Goal: Transaction & Acquisition: Subscribe to service/newsletter

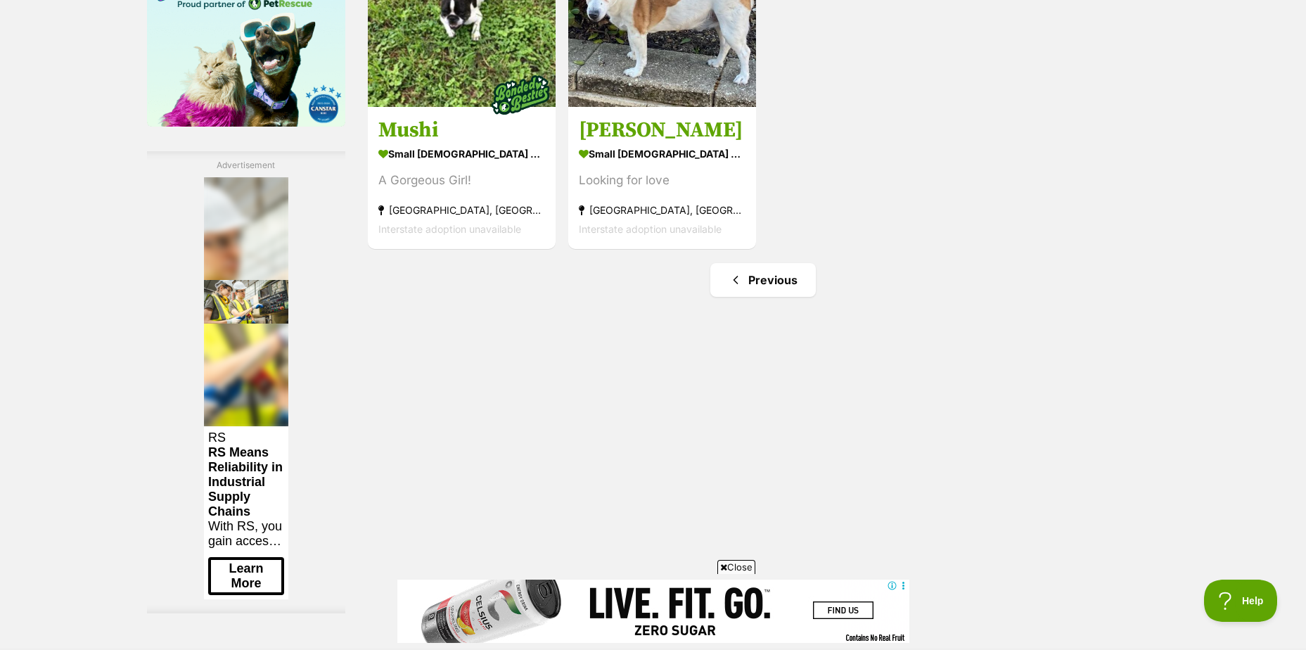
scroll to position [2321, 0]
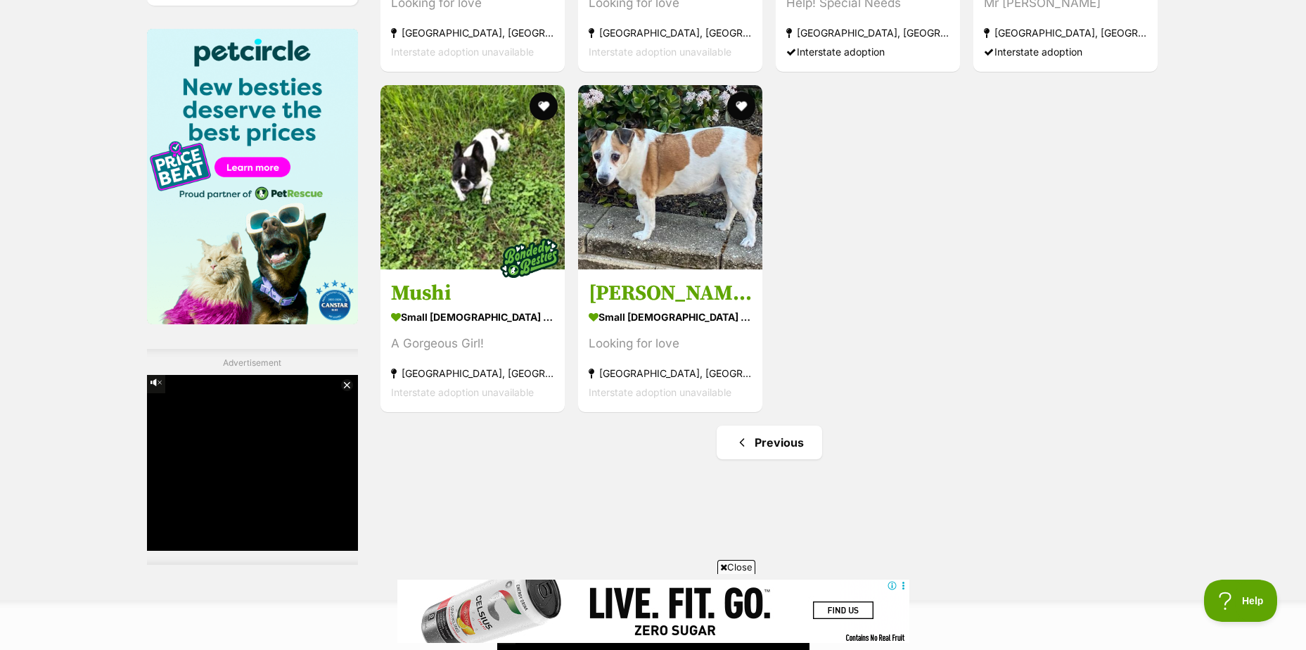
scroll to position [2163, 0]
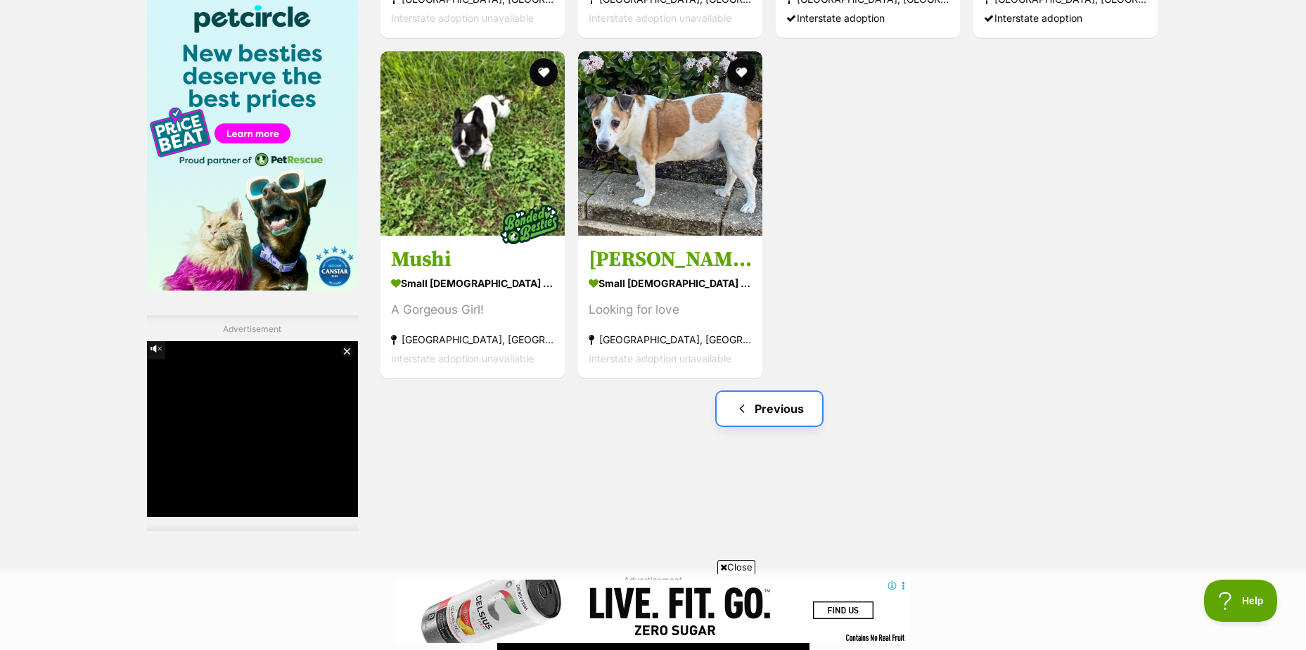
click at [776, 392] on link "Previous" at bounding box center [769, 409] width 105 height 34
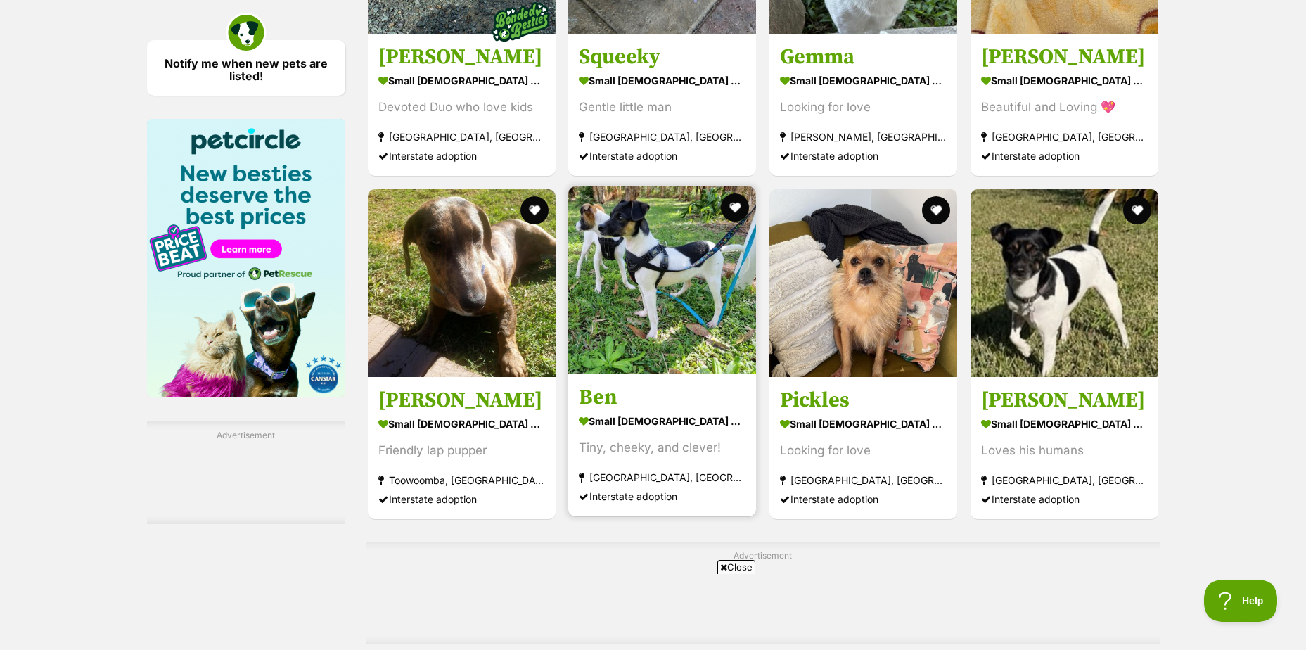
scroll to position [2532, 0]
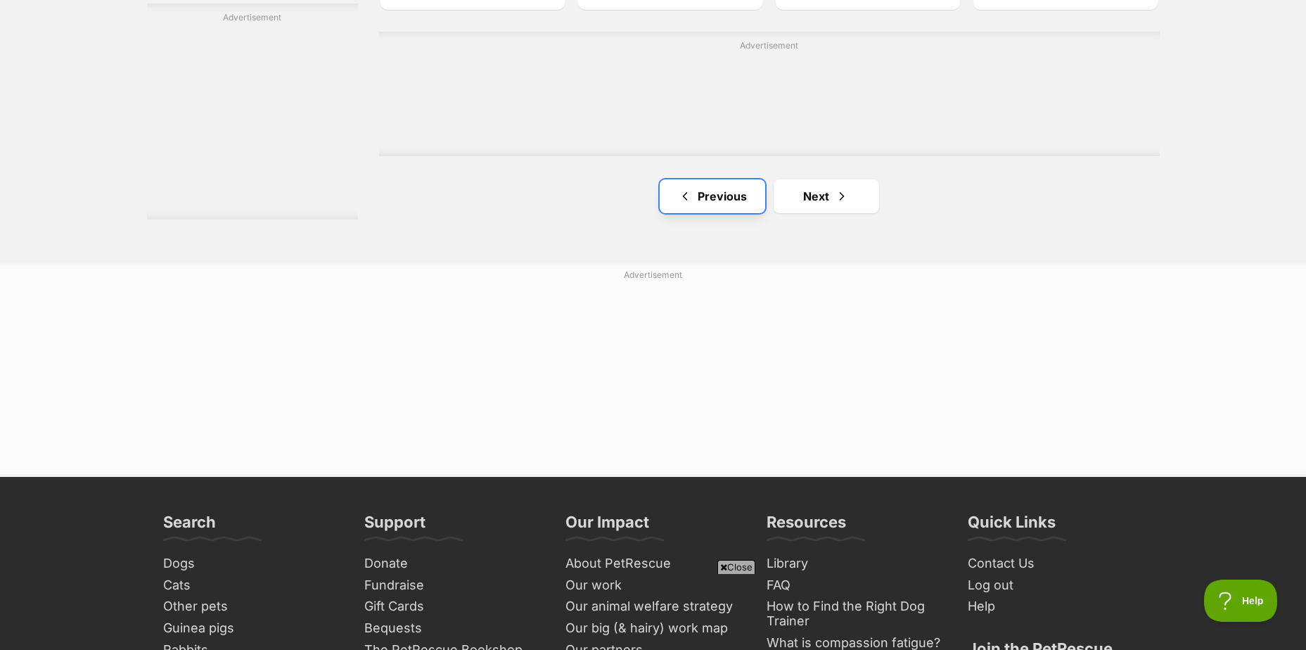
click at [724, 195] on link "Previous" at bounding box center [712, 196] width 105 height 34
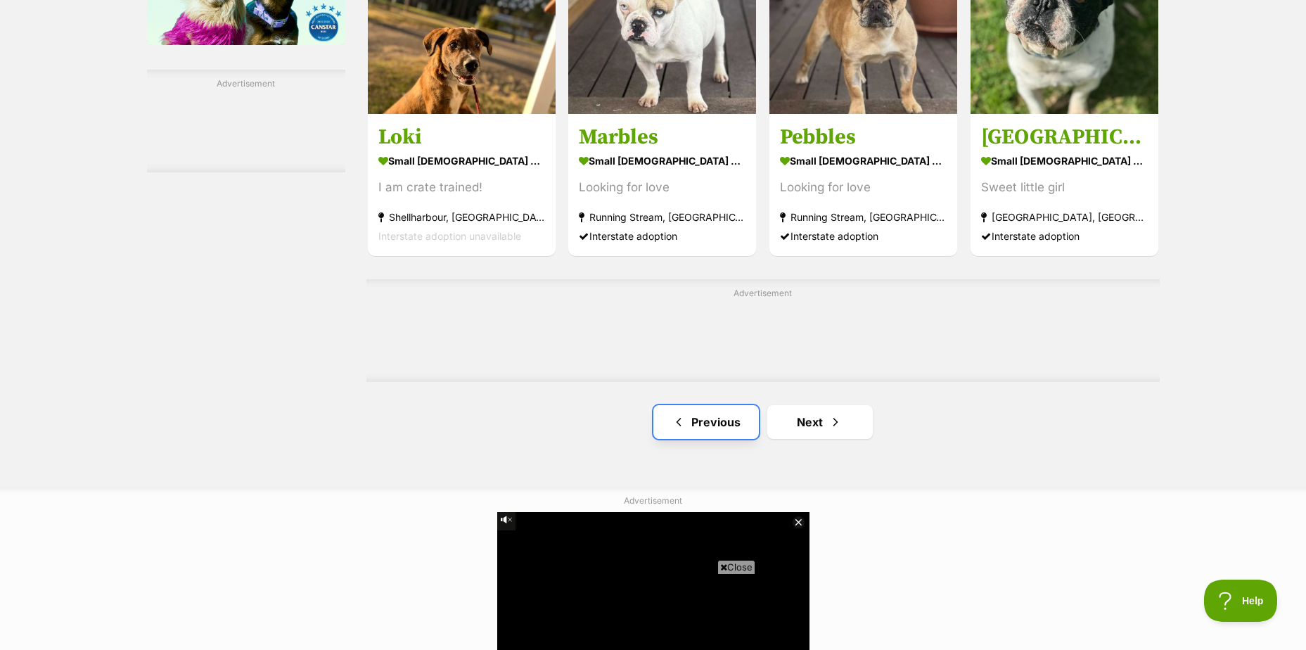
click at [717, 416] on link "Previous" at bounding box center [705, 422] width 105 height 34
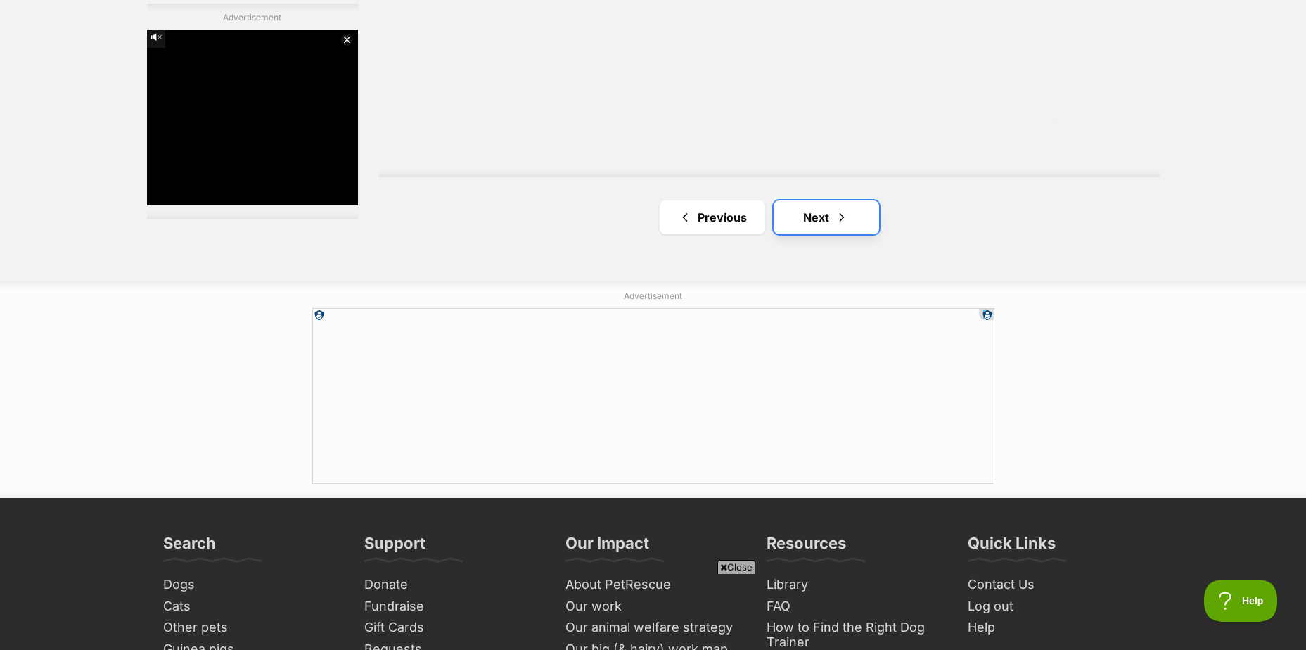
click at [808, 207] on link "Next" at bounding box center [826, 217] width 105 height 34
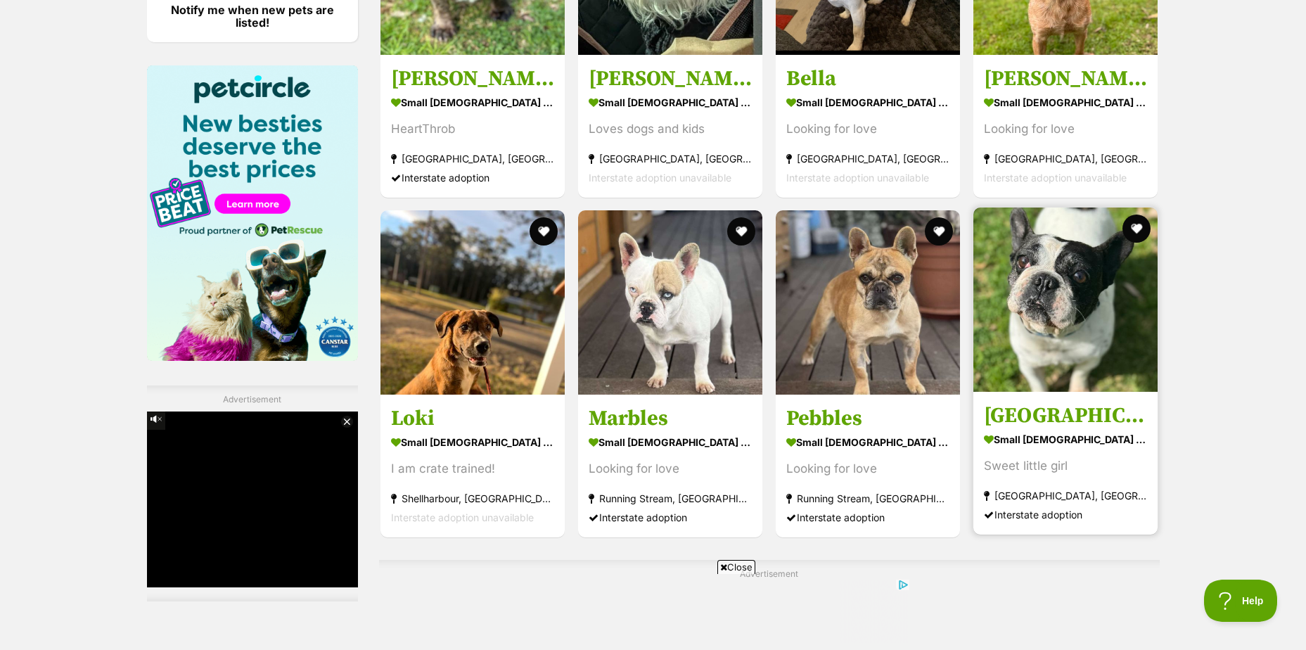
click at [1072, 313] on img at bounding box center [1065, 299] width 184 height 184
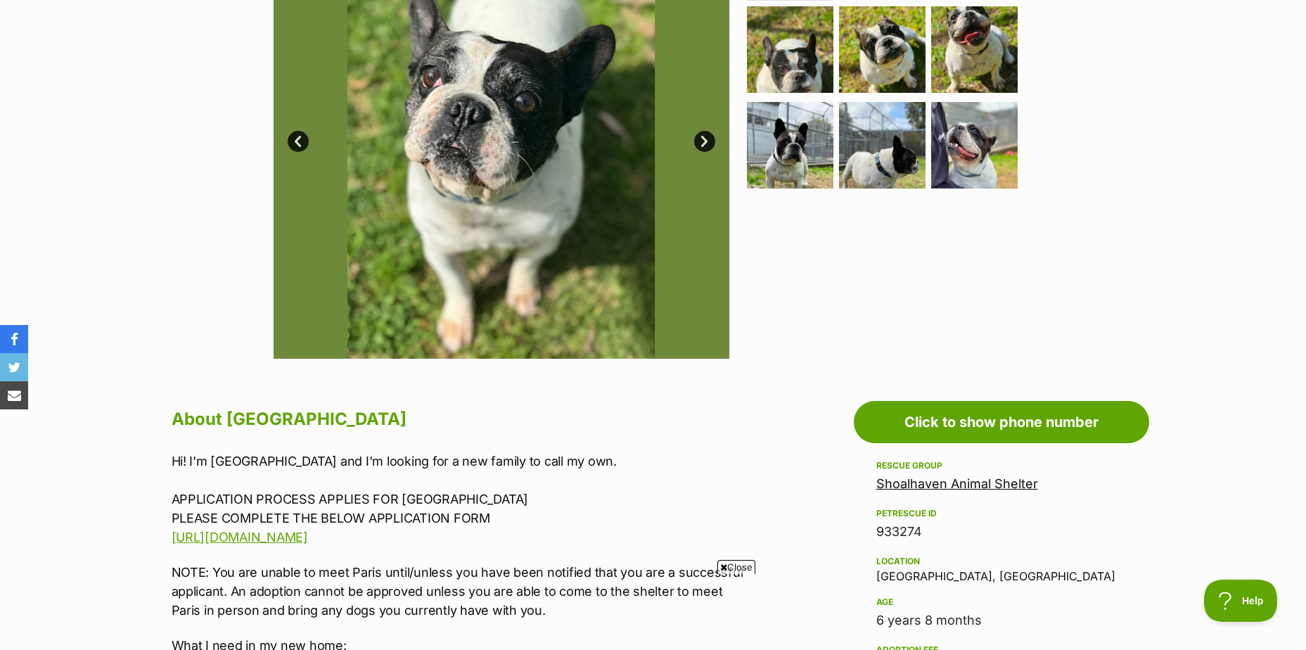
scroll to position [141, 0]
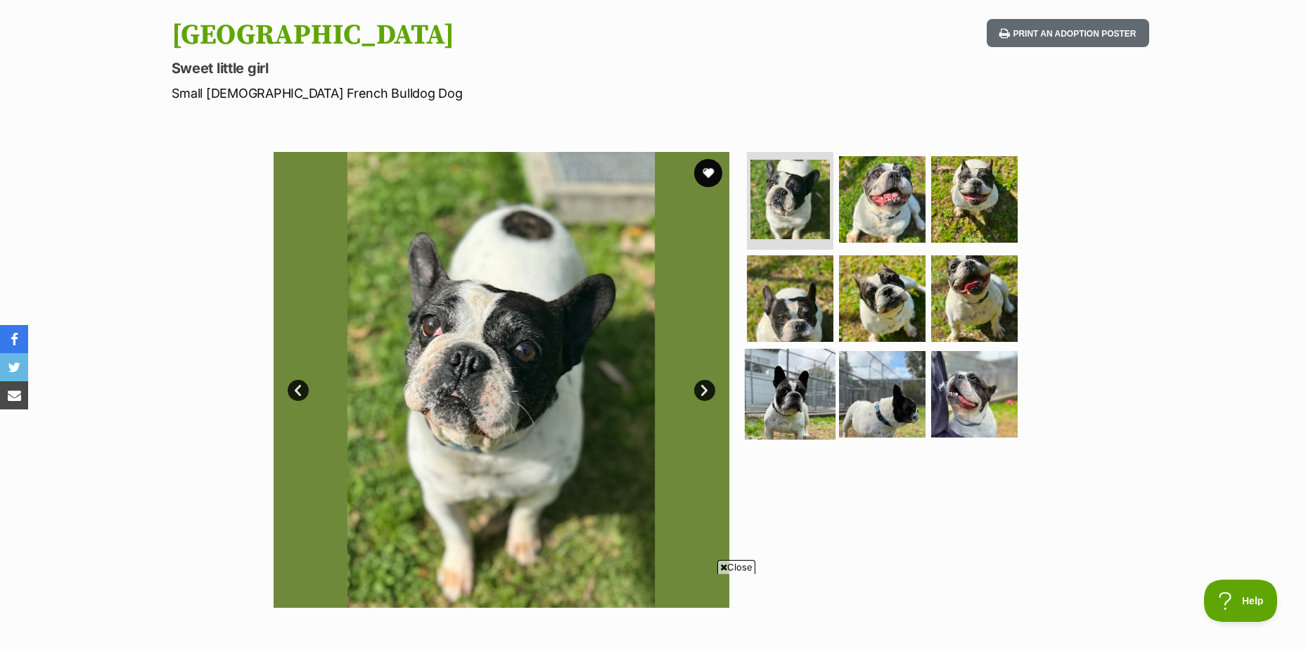
click at [807, 396] on img at bounding box center [790, 394] width 91 height 91
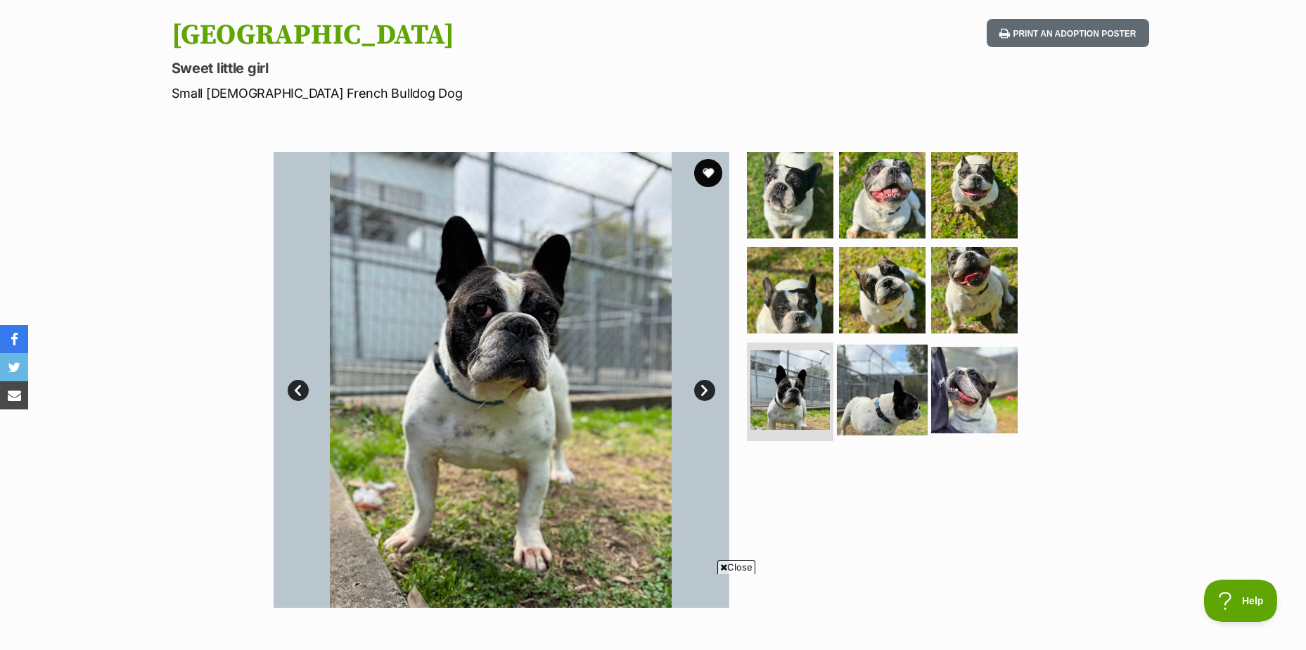
click at [848, 382] on img at bounding box center [882, 390] width 91 height 91
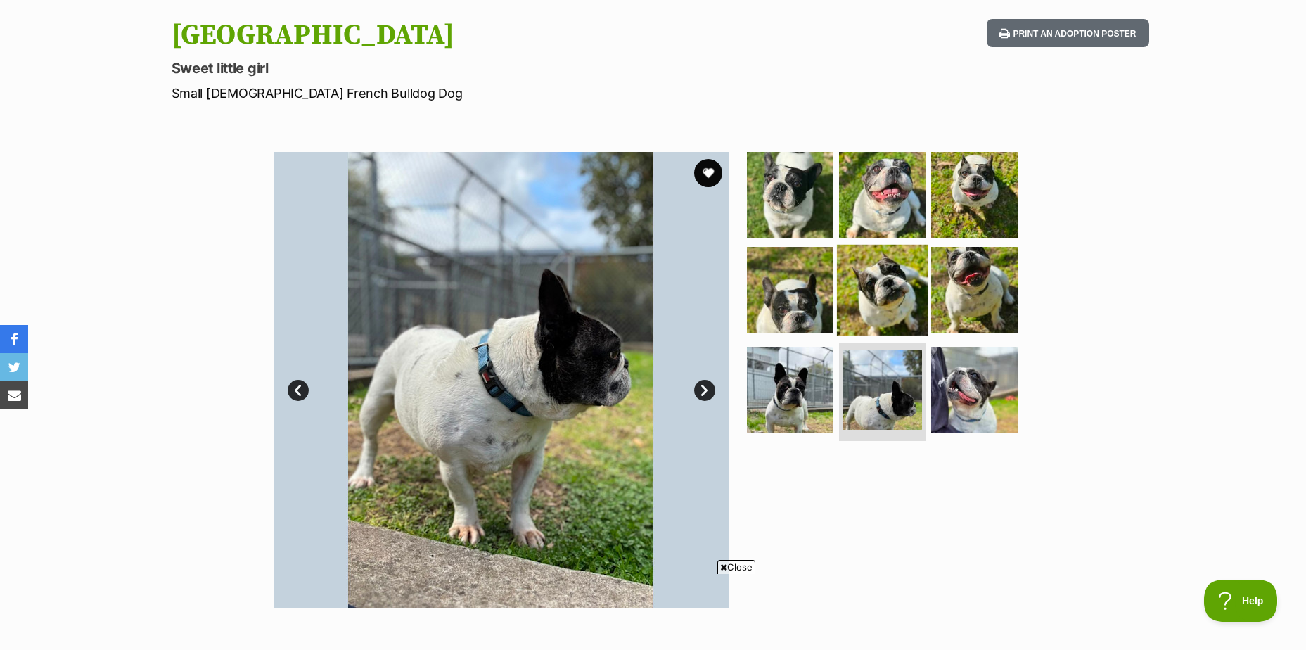
click at [880, 288] on img at bounding box center [882, 290] width 91 height 91
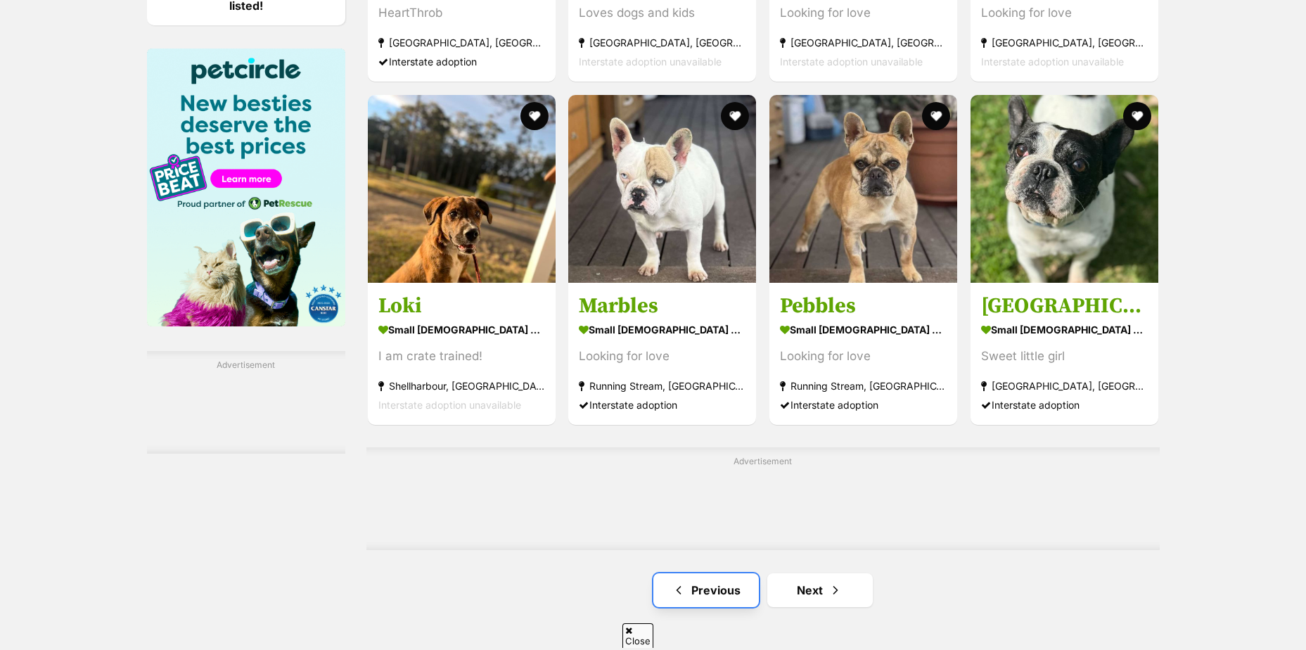
click at [677, 582] on span "Previous page" at bounding box center [679, 590] width 14 height 17
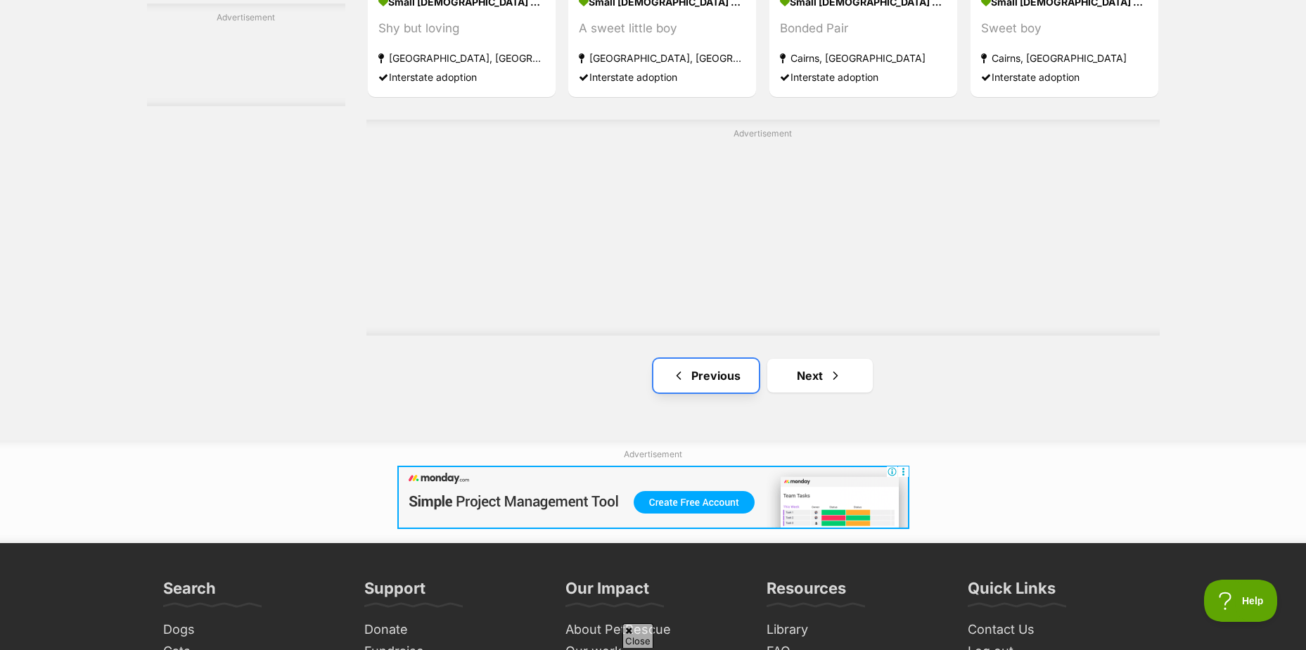
click at [697, 377] on link "Previous" at bounding box center [705, 376] width 105 height 34
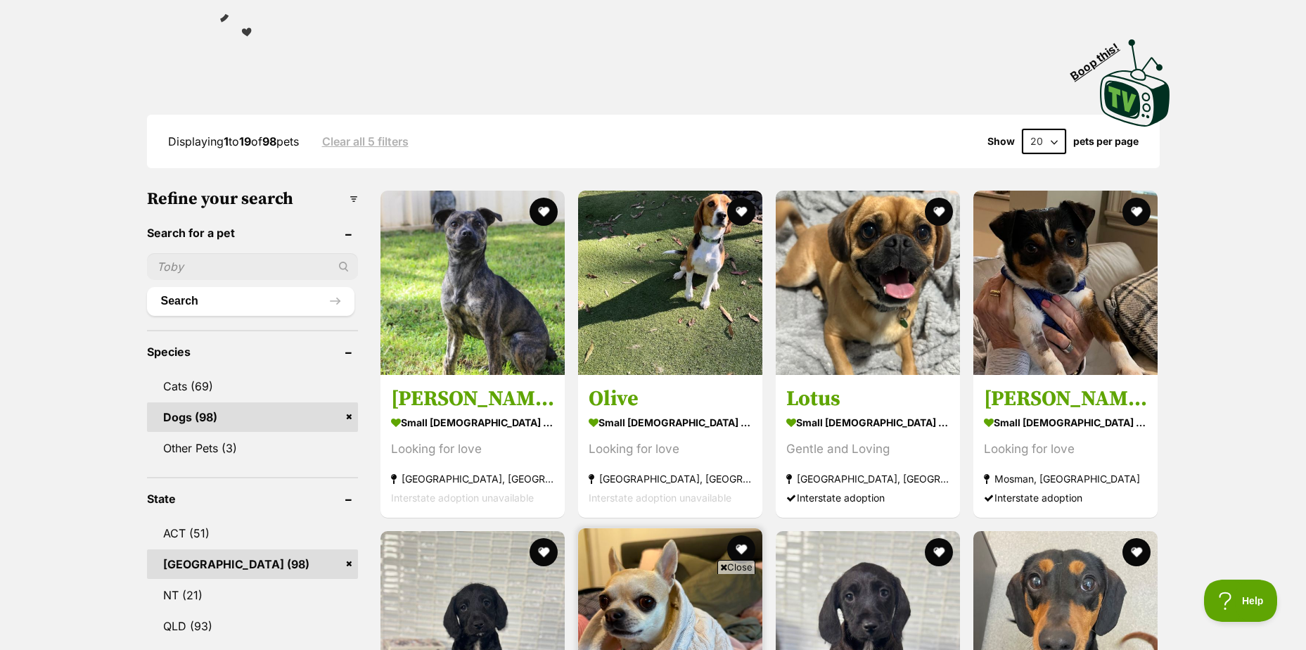
scroll to position [211, 0]
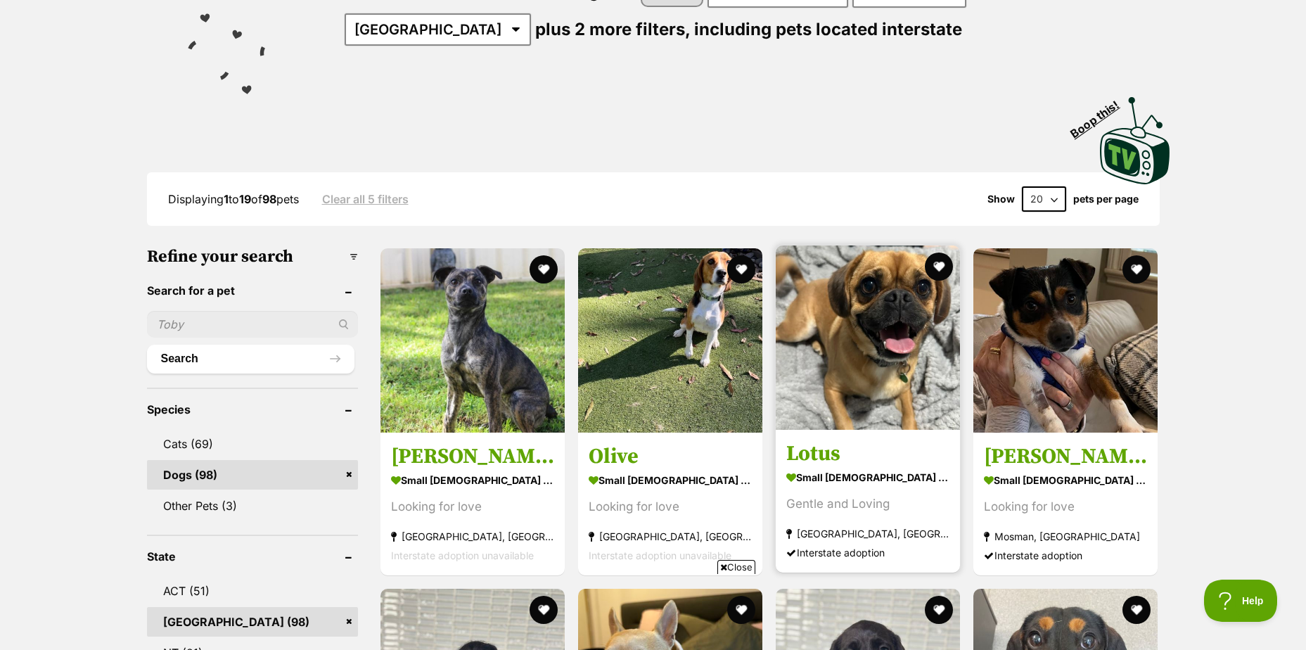
click at [847, 441] on h3 "Lotus" at bounding box center [867, 453] width 163 height 27
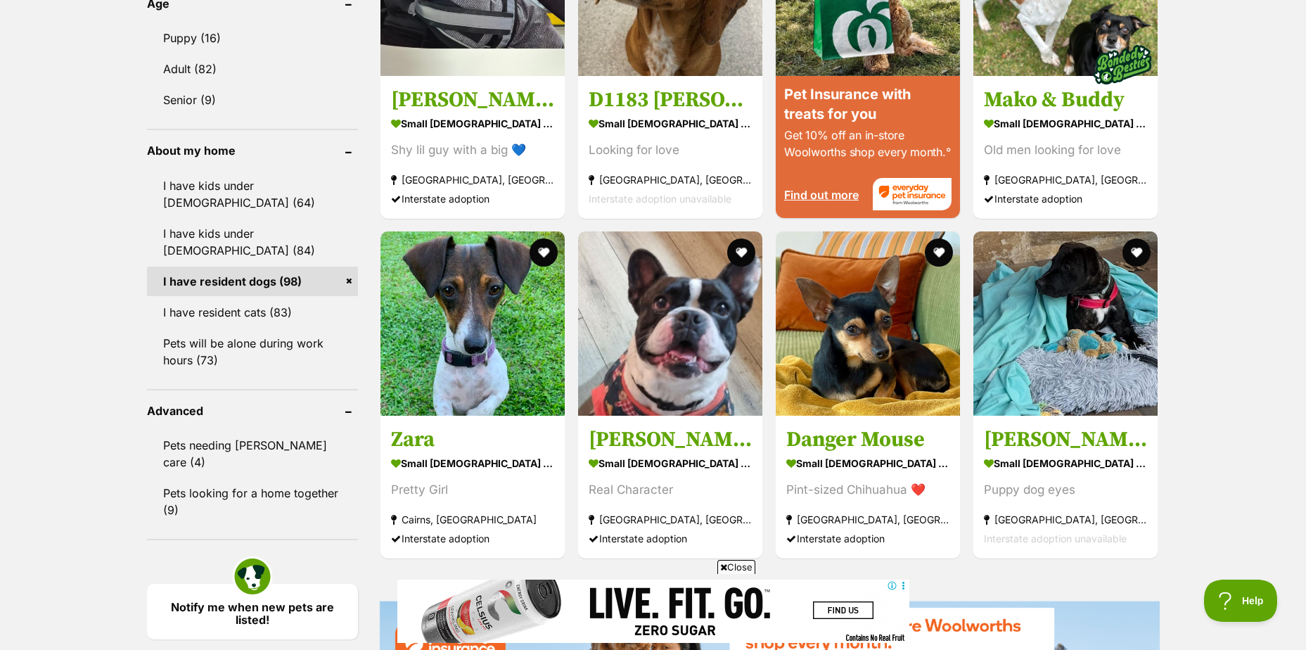
scroll to position [1547, 0]
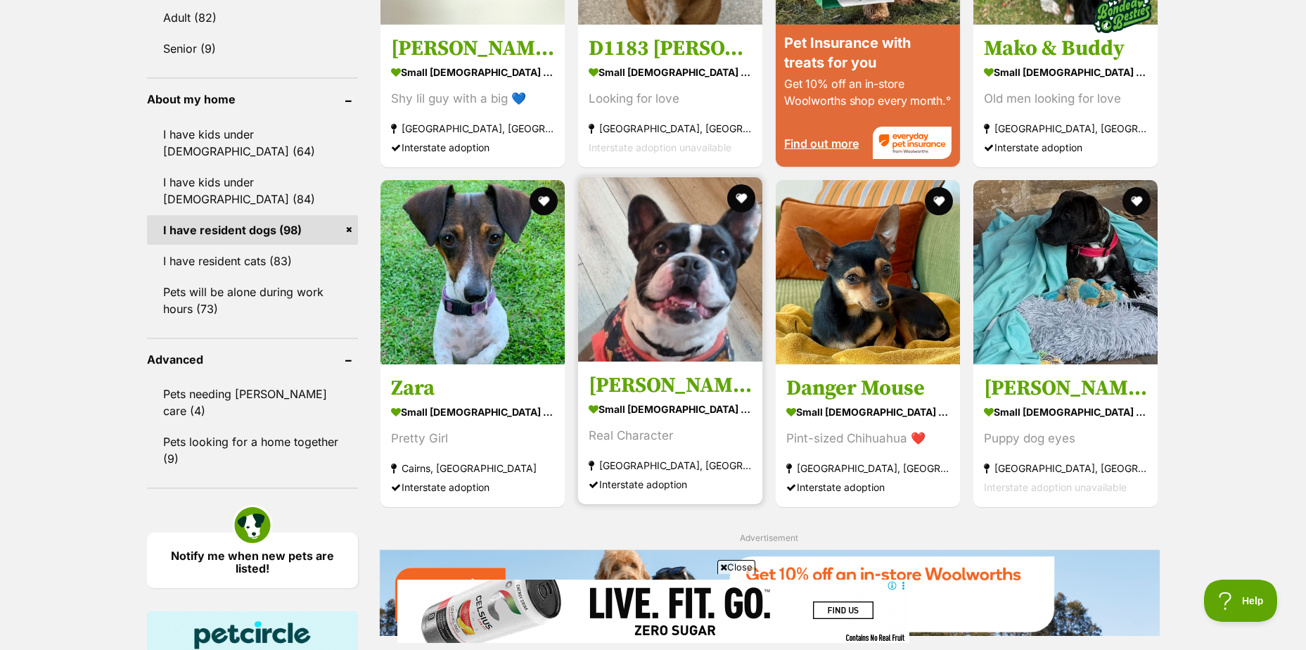
click at [697, 371] on link "Hugo small male Dog Real Character Coffs Harbour, NSW Interstate adoption" at bounding box center [670, 432] width 184 height 143
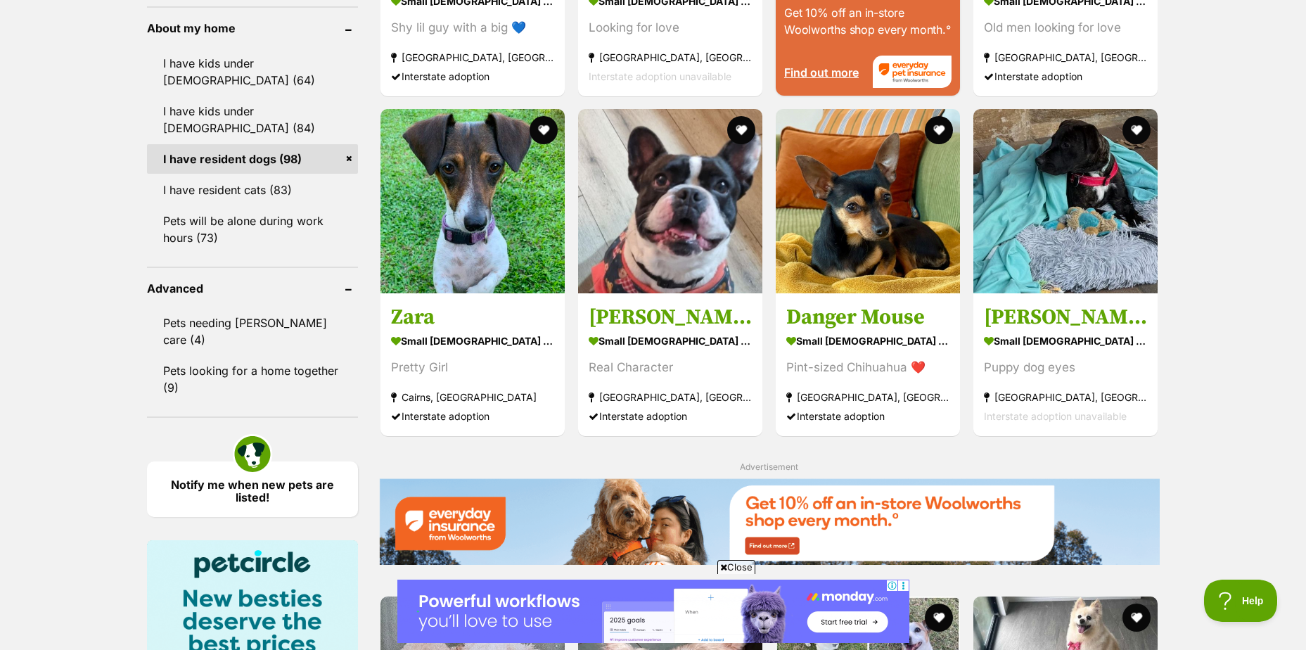
scroll to position [1617, 0]
click at [243, 459] on link "Notify me when new pets are listed!" at bounding box center [252, 487] width 211 height 56
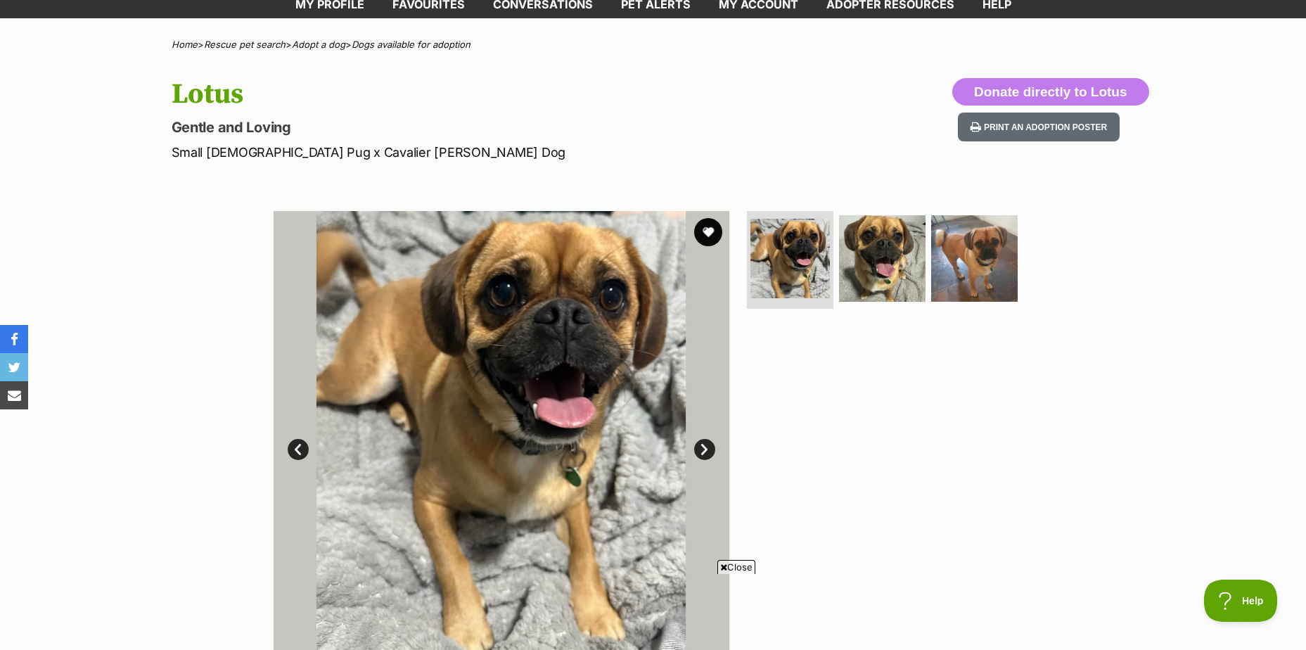
scroll to position [70, 0]
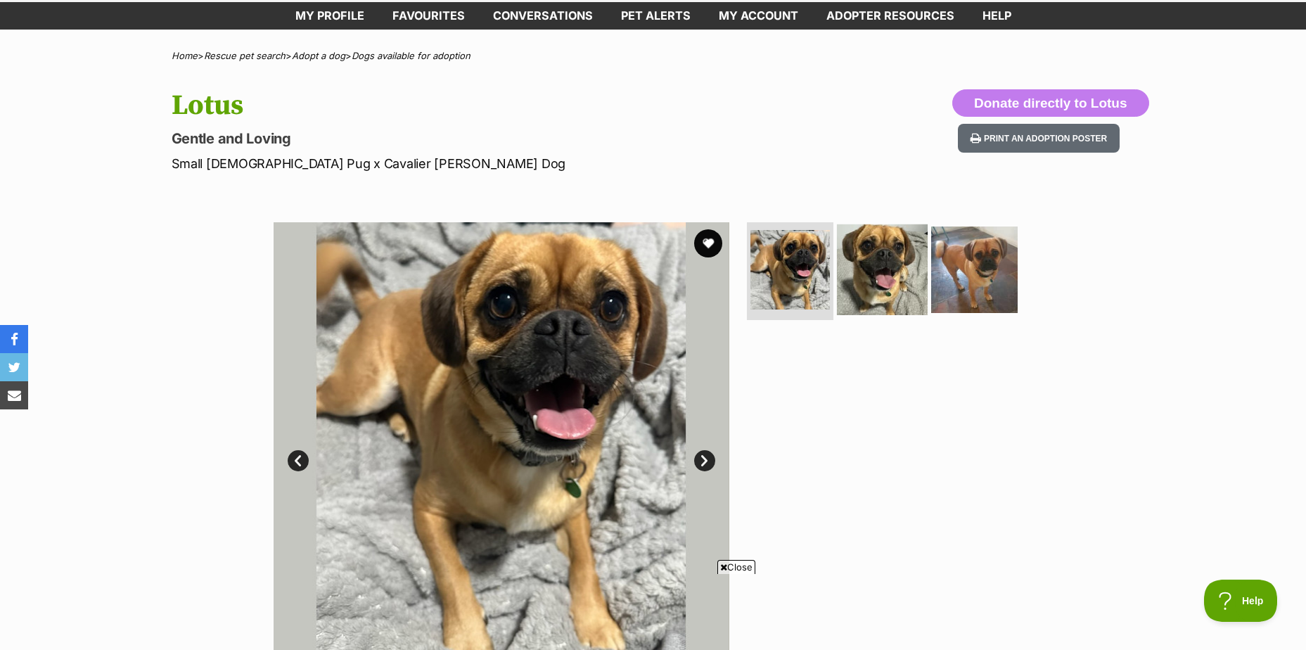
click at [846, 288] on img at bounding box center [882, 269] width 91 height 91
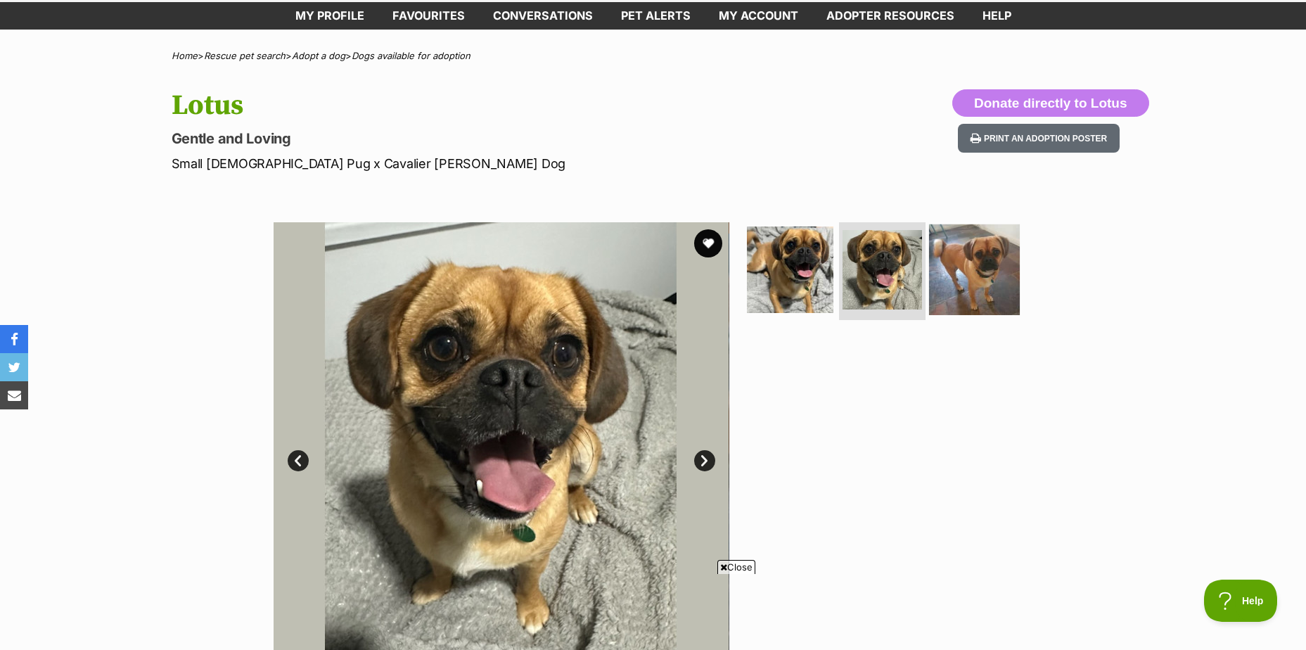
click at [947, 271] on img at bounding box center [974, 269] width 91 height 91
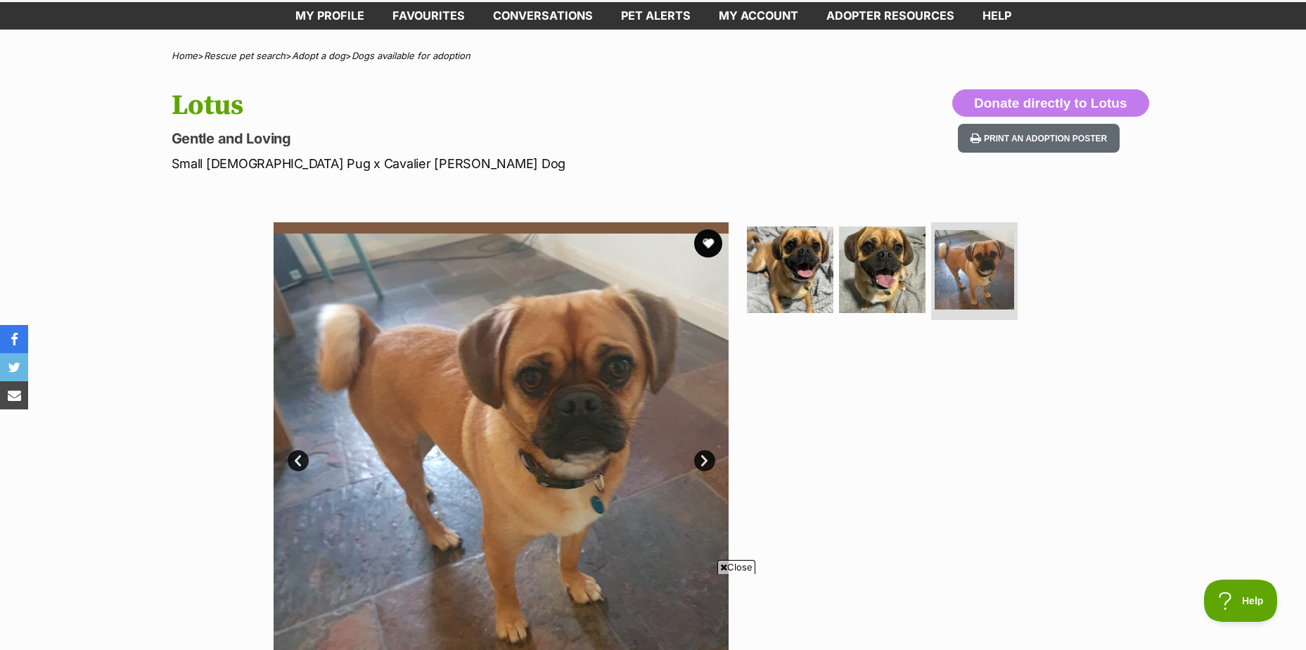
scroll to position [0, 0]
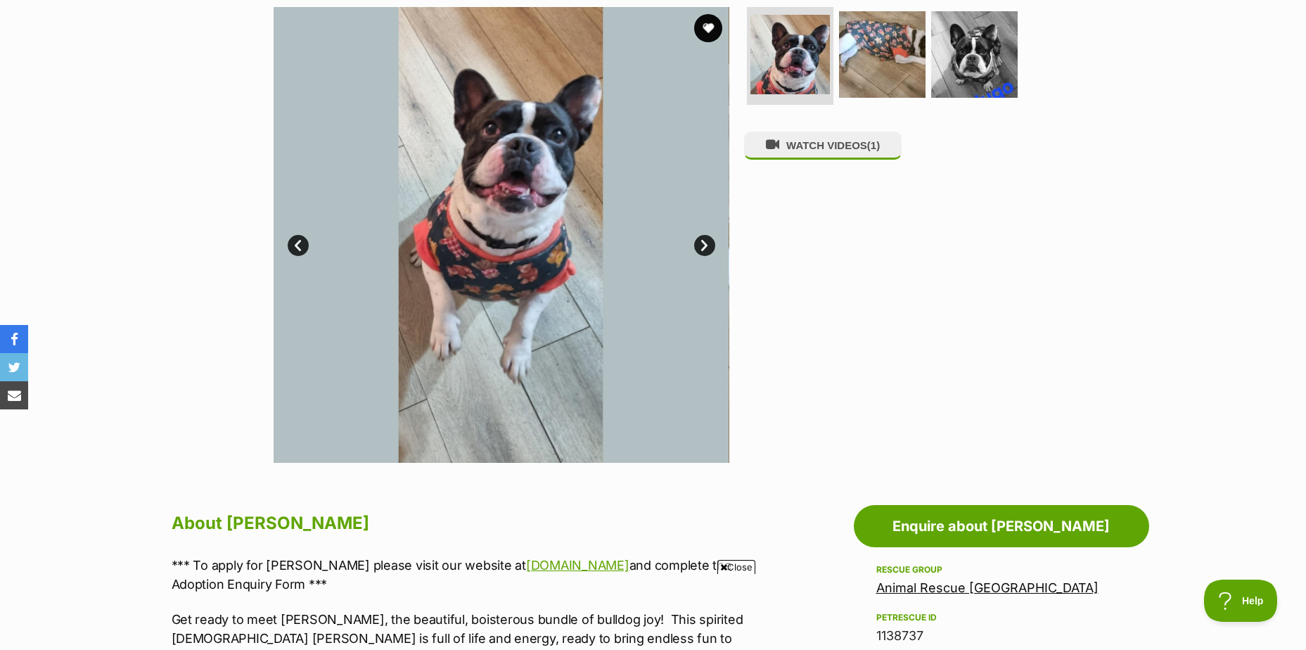
scroll to position [281, 0]
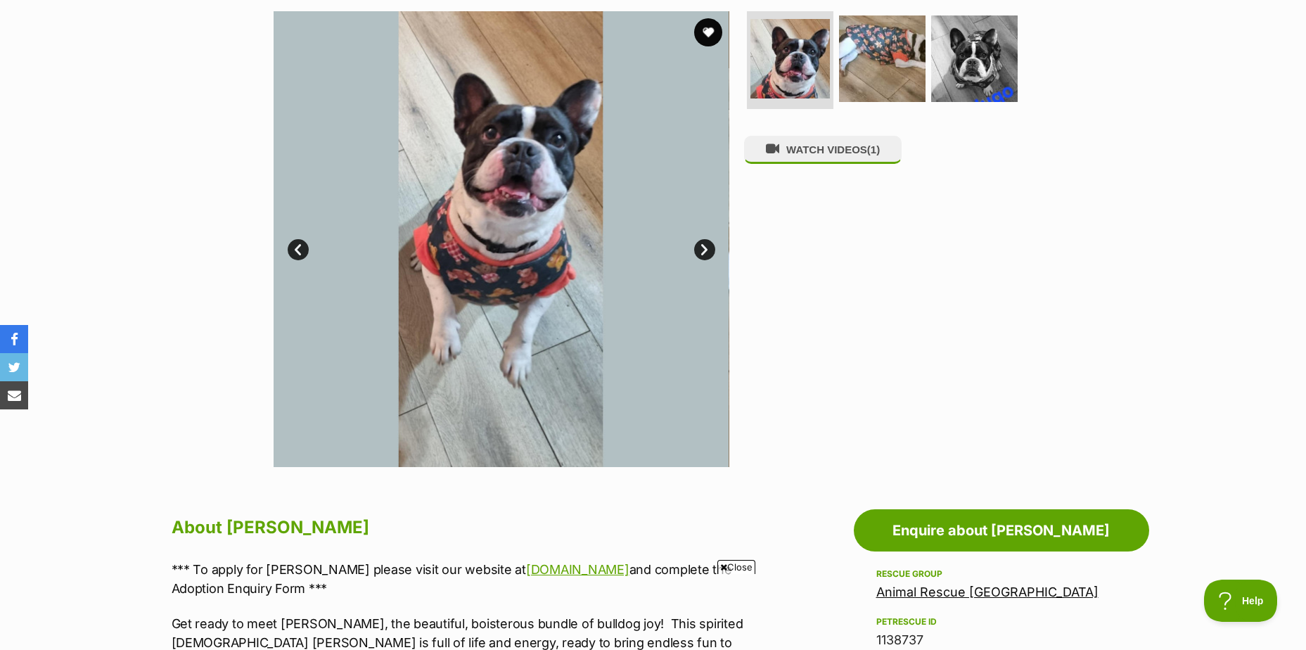
click at [707, 251] on link "Next" at bounding box center [704, 249] width 21 height 21
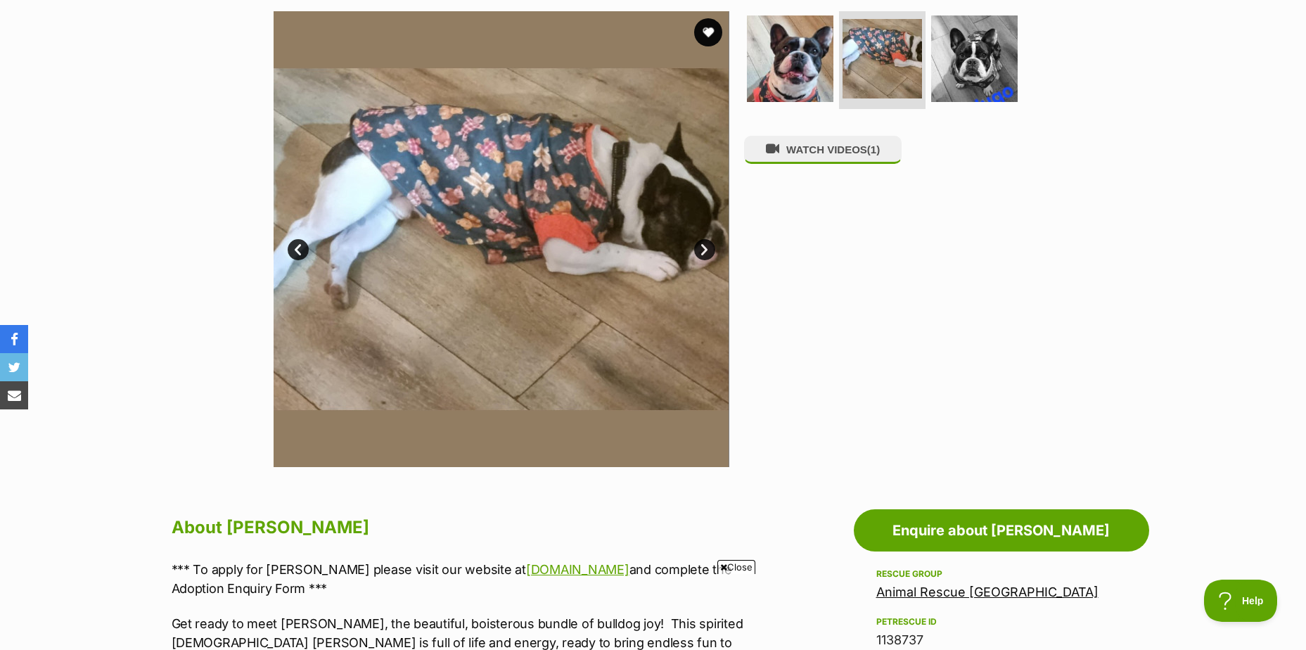
click at [705, 248] on link "Next" at bounding box center [704, 249] width 21 height 21
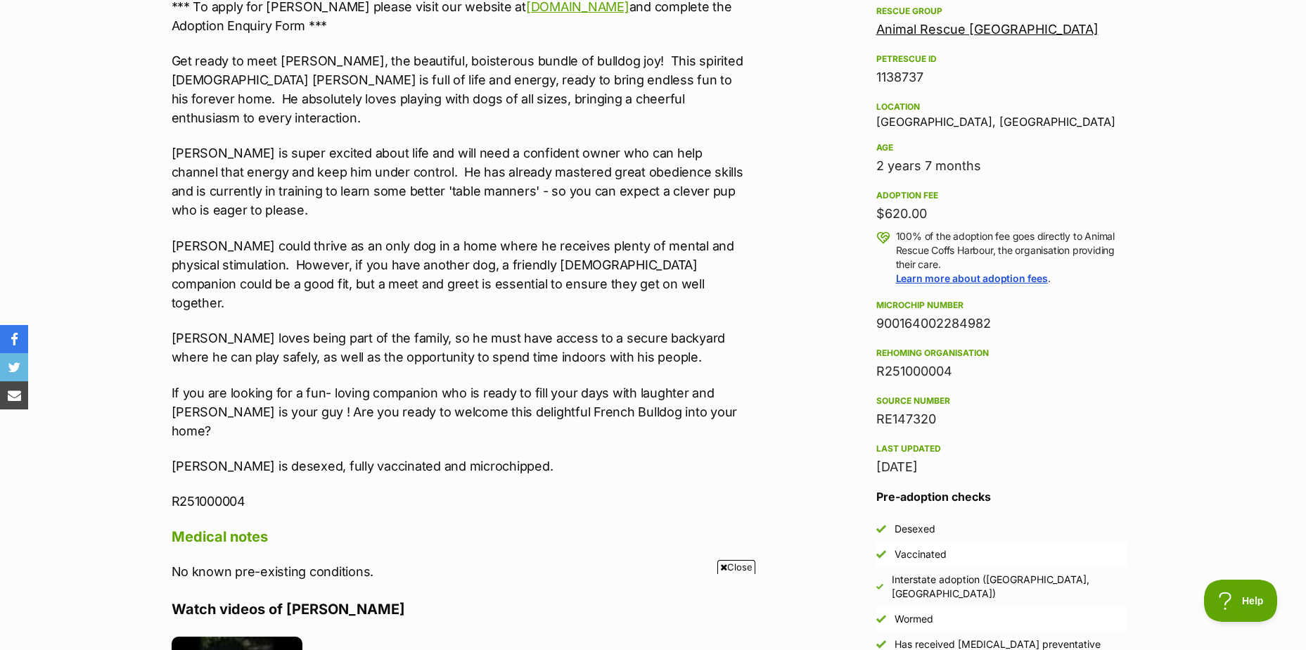
scroll to position [0, 0]
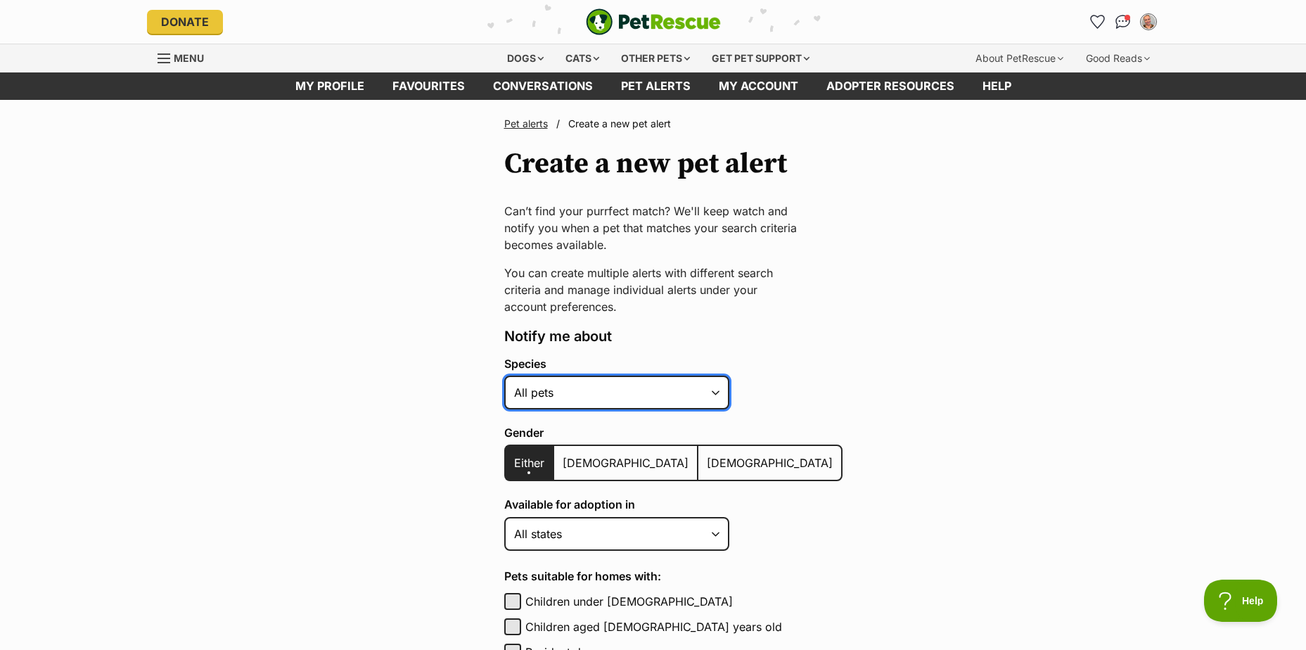
click at [707, 402] on select "Alpaca Bird Cat Chicken Cow Dog Donkey Duck Ferret Fish Goat Goose Guinea Fowl …" at bounding box center [616, 393] width 225 height 34
select select "1"
click at [504, 376] on select "Alpaca Bird Cat Chicken Cow Dog Donkey Duck Ferret Fish Goat Goose Guinea Fowl …" at bounding box center [616, 393] width 225 height 34
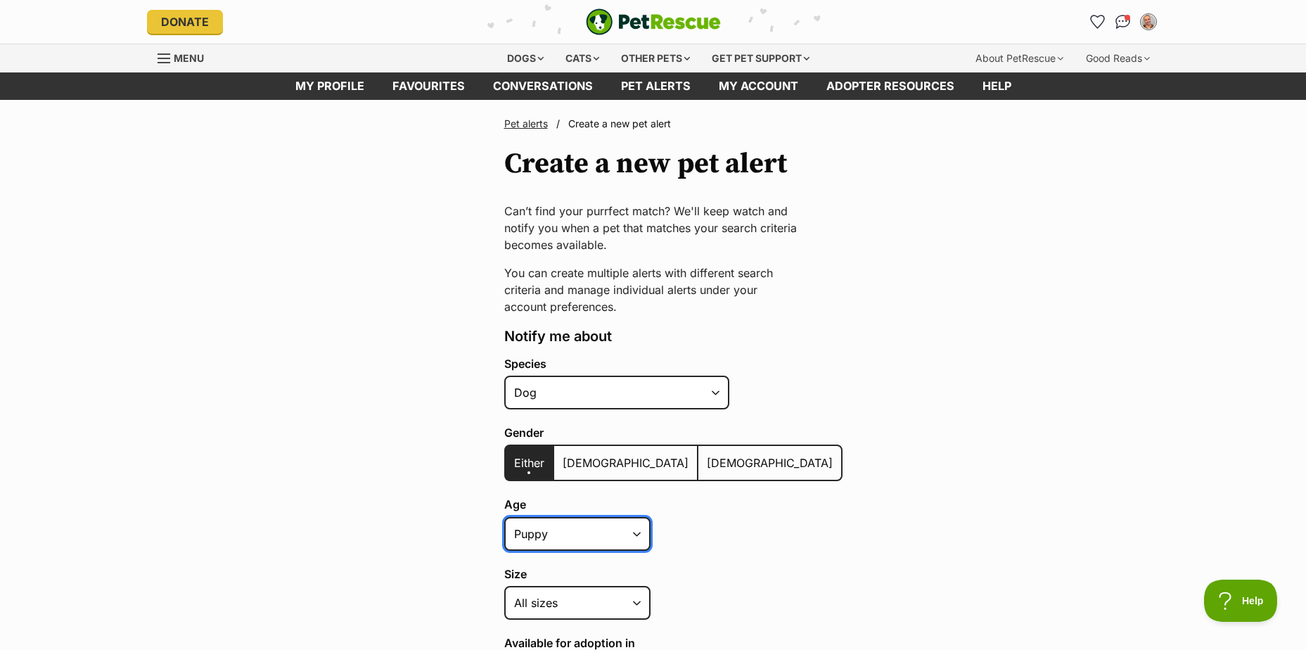
click at [631, 534] on select "Puppy Adult Senior All ages" at bounding box center [577, 534] width 146 height 34
select select "adult"
click at [504, 517] on select "Puppy Adult Senior All ages" at bounding box center [577, 534] width 146 height 34
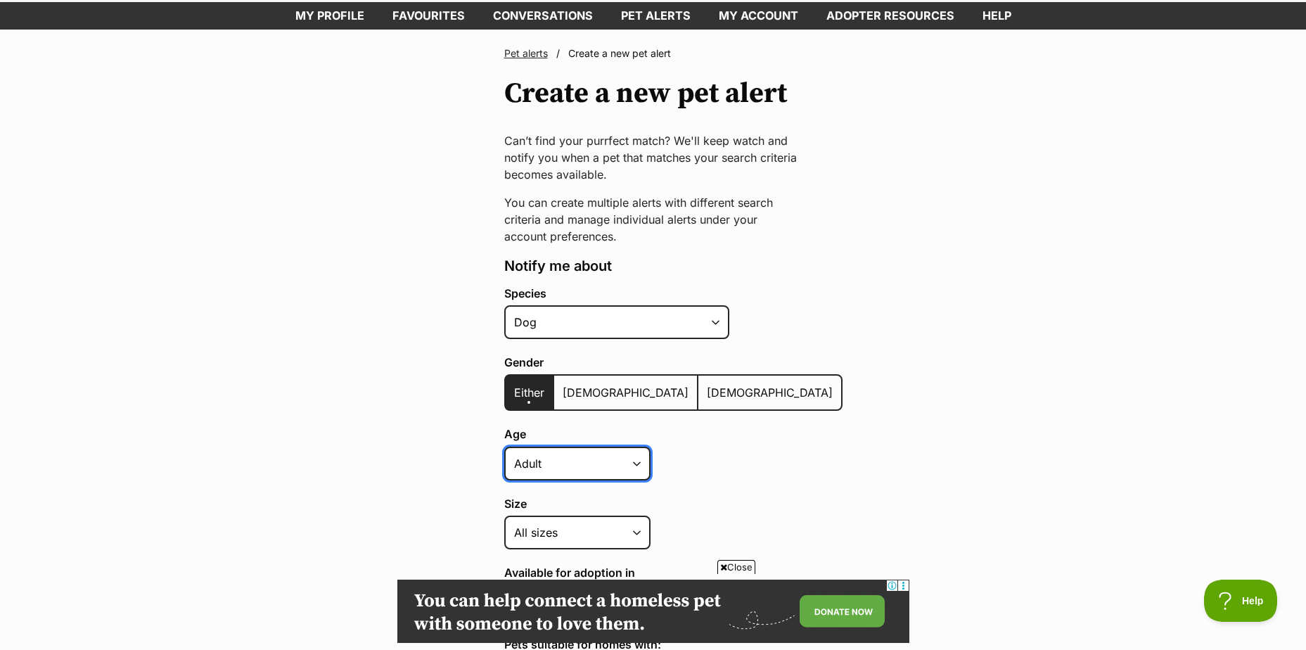
scroll to position [141, 0]
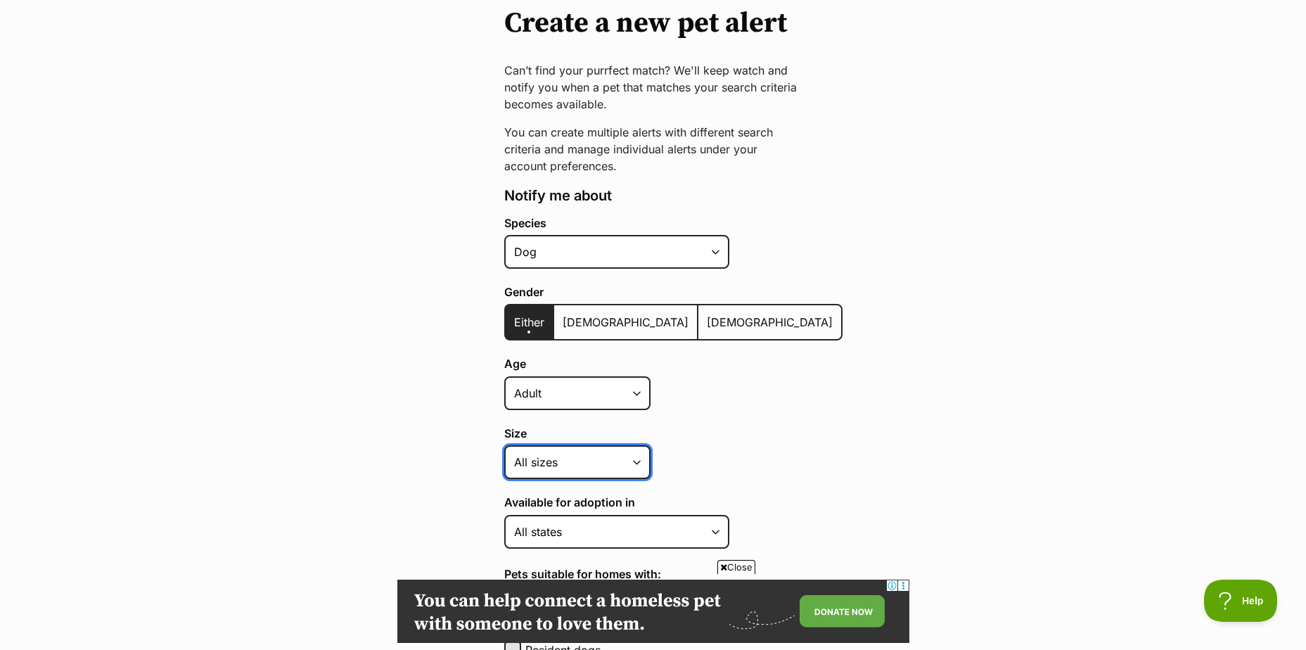
click at [622, 463] on select "Small Medium Large All sizes" at bounding box center [577, 462] width 146 height 34
select select "small"
click at [504, 445] on select "Small Medium Large All sizes" at bounding box center [577, 462] width 146 height 34
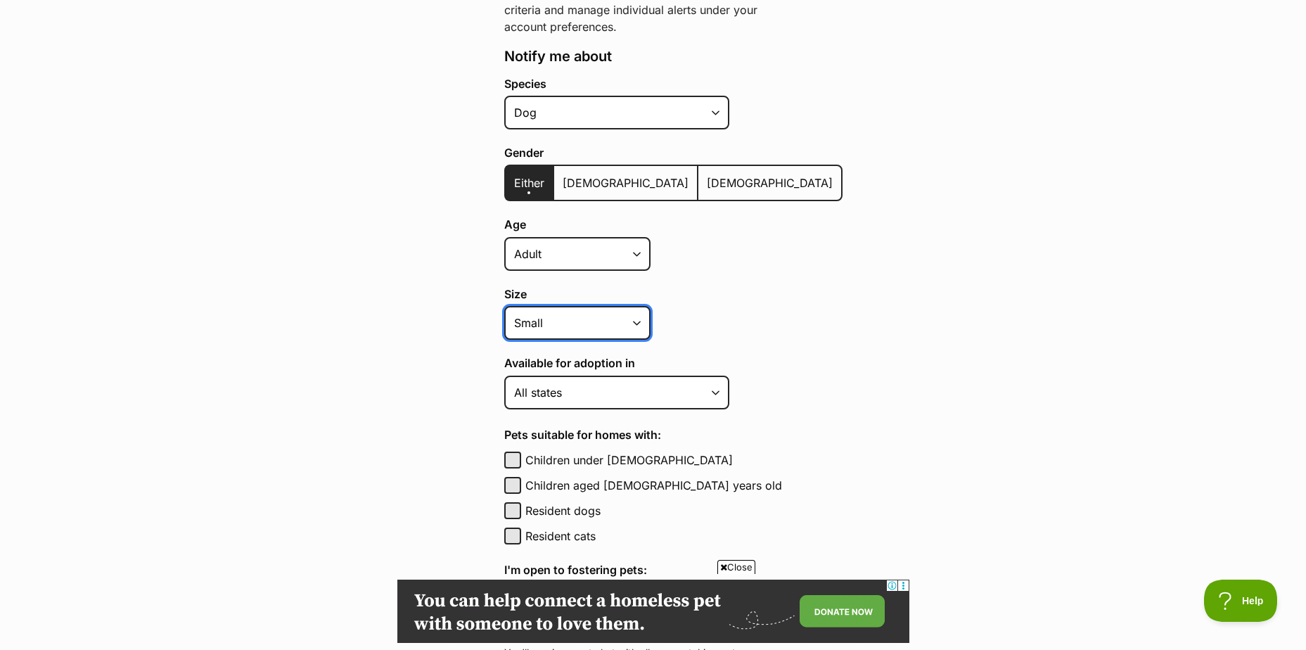
scroll to position [281, 0]
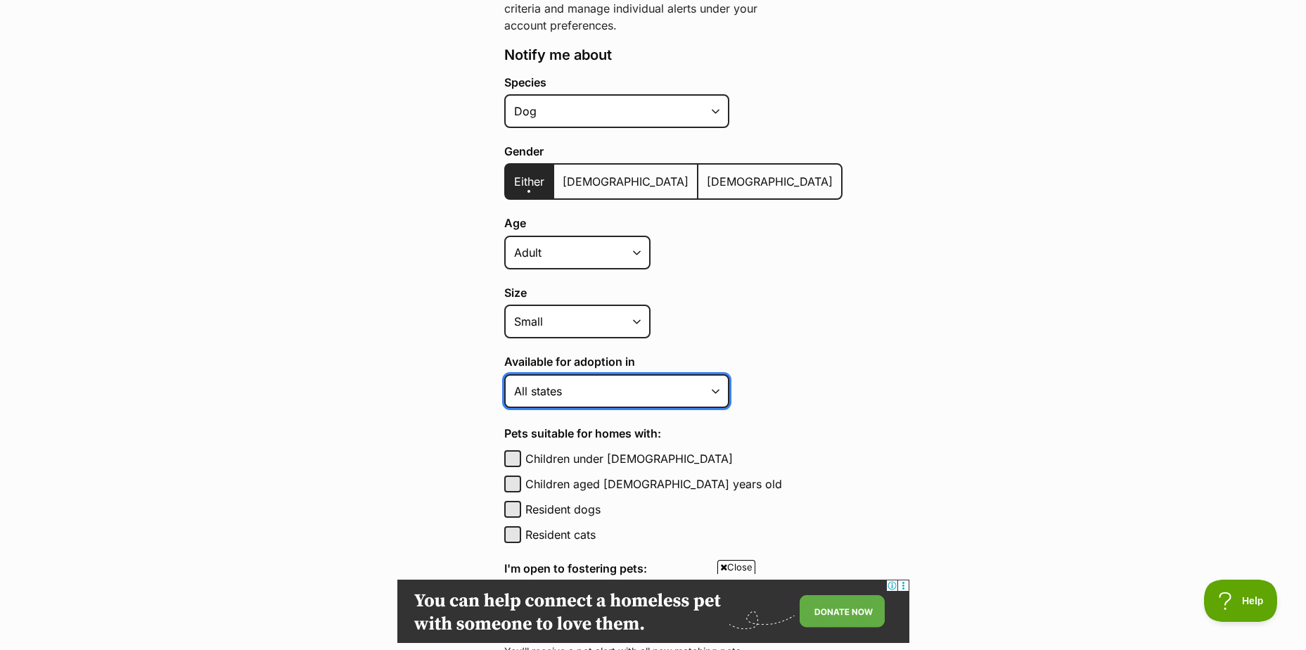
click at [658, 387] on select "Australian Capital Territory New South Wales Northern Territory Queensland Sout…" at bounding box center [616, 391] width 225 height 34
select select "1"
click at [504, 374] on select "Australian Capital Territory New South Wales Northern Territory Queensland Sout…" at bounding box center [616, 391] width 225 height 34
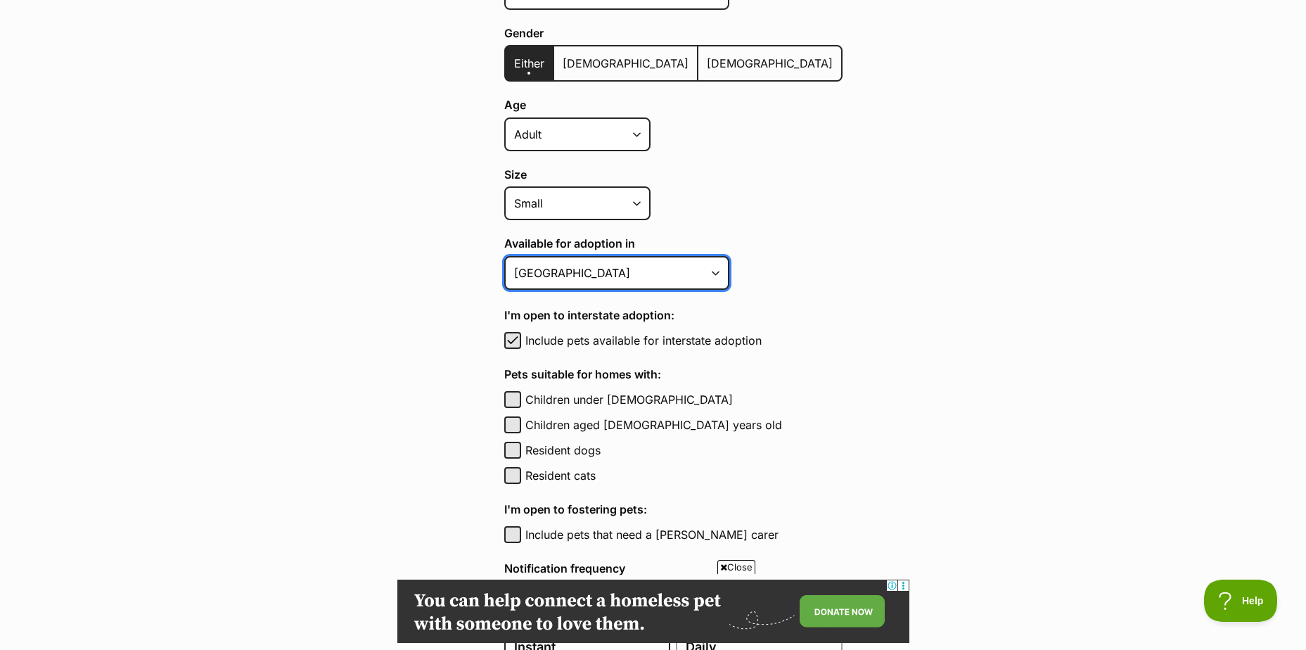
scroll to position [422, 0]
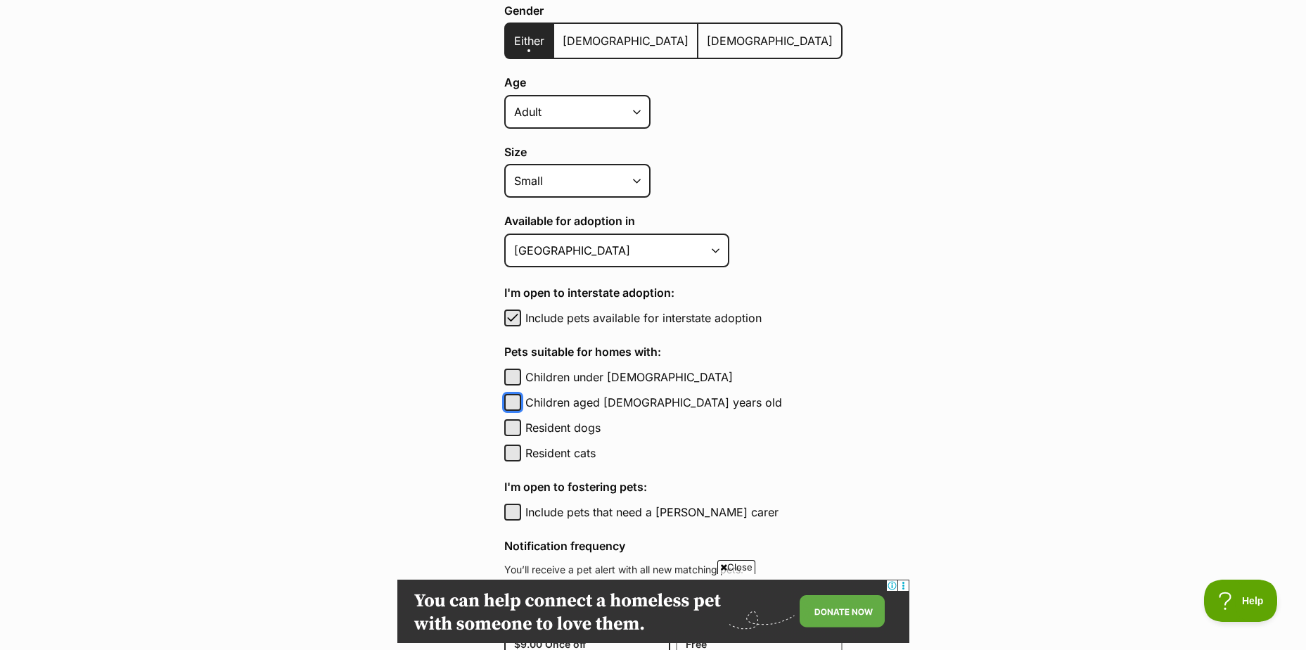
click at [510, 400] on button "Children aged 6 to 12 years old" at bounding box center [512, 402] width 17 height 17
click at [511, 400] on span "button" at bounding box center [513, 402] width 14 height 17
checkbox input "false"
click at [517, 430] on button "Resident dogs" at bounding box center [512, 427] width 17 height 17
checkbox input "true"
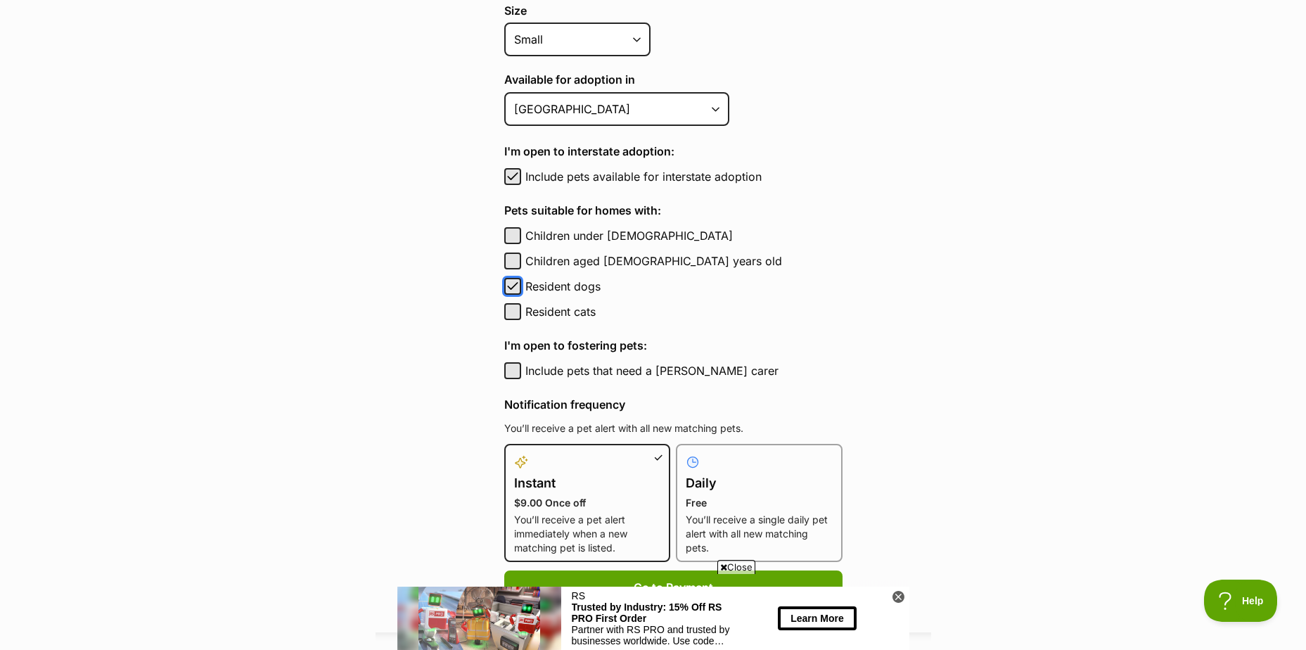
scroll to position [703, 0]
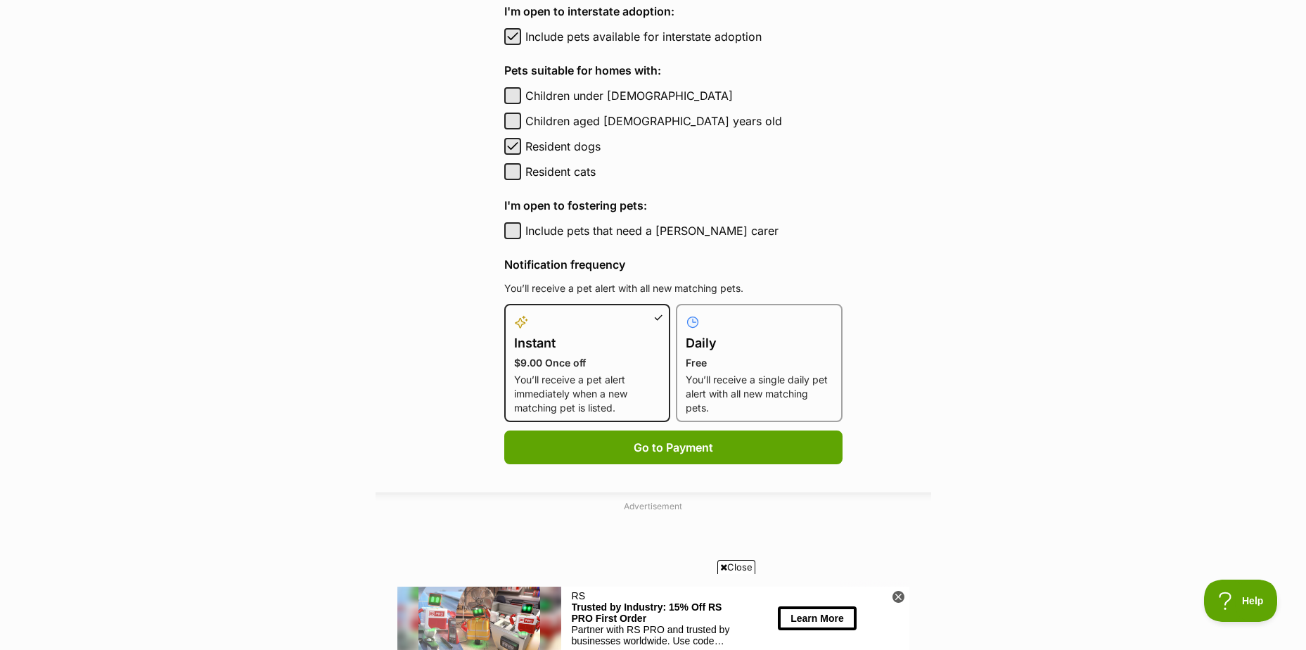
click at [714, 371] on label "Daily Free You’ll receive a single daily pet alert with all new matching pets." at bounding box center [759, 364] width 147 height 101
click at [685, 313] on input "Daily Free You’ll receive a single daily pet alert with all new matching pets." at bounding box center [684, 312] width 1 height 1
radio input "true"
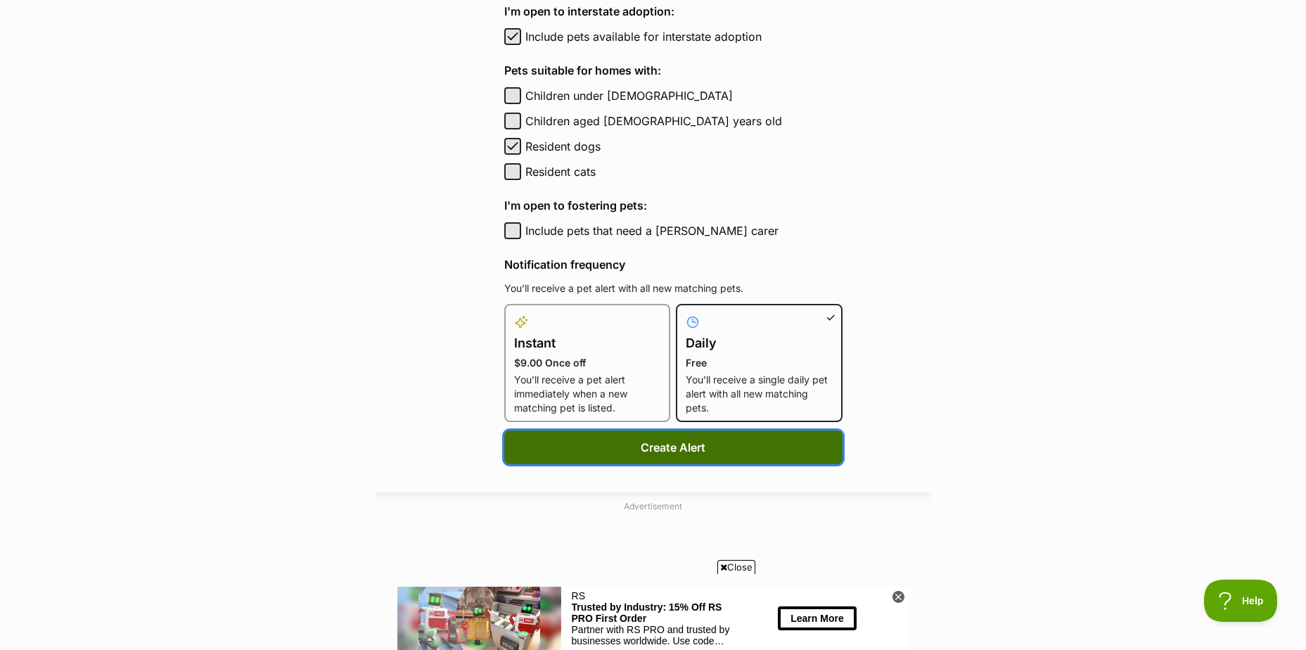
click at [648, 451] on button "Create Alert" at bounding box center [673, 447] width 338 height 34
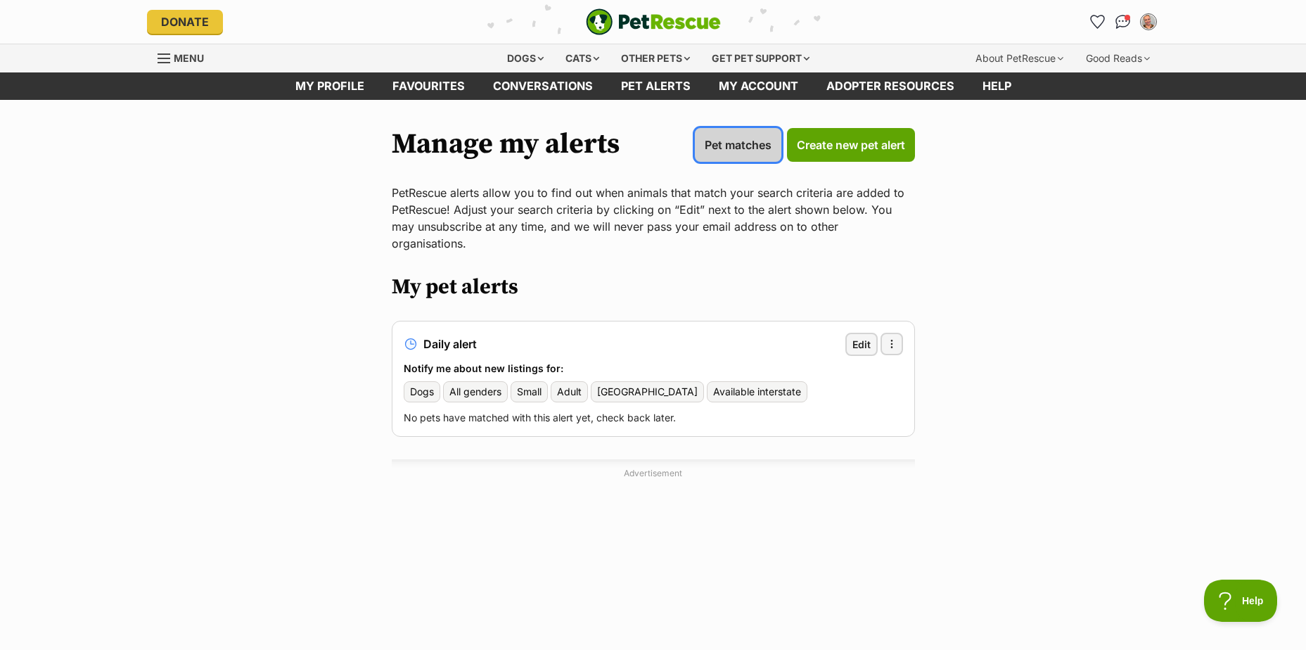
click at [720, 139] on span "Pet matches" at bounding box center [738, 144] width 67 height 17
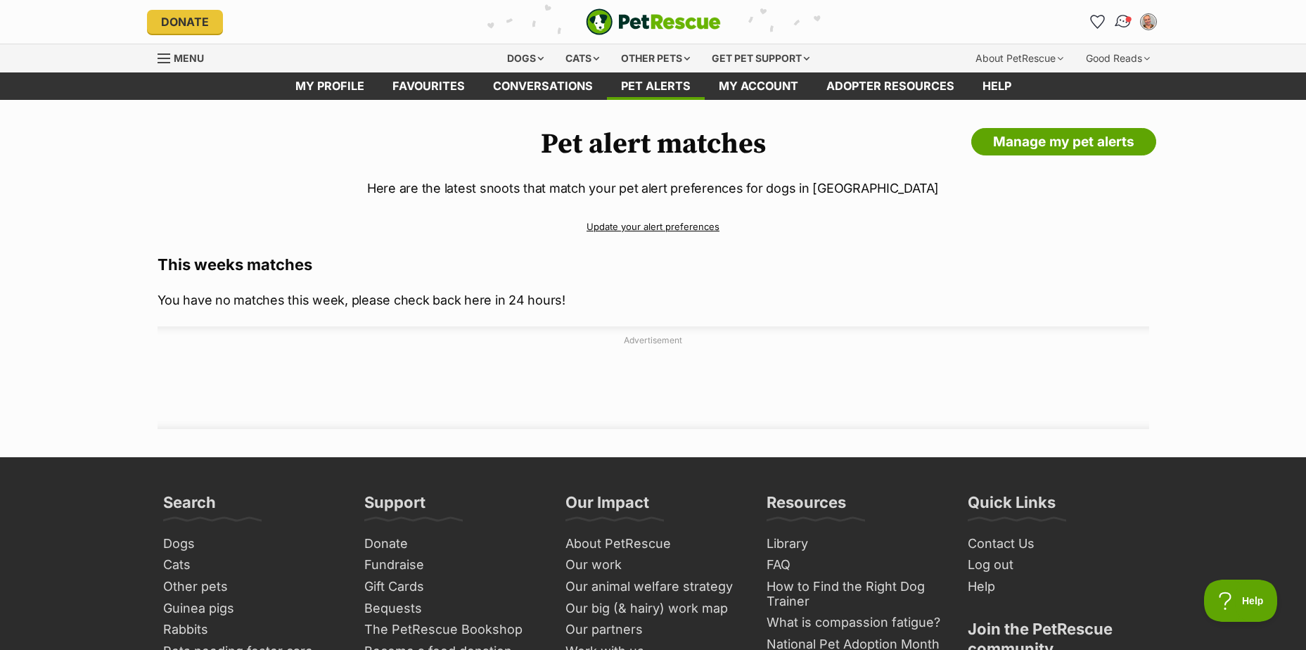
click at [1119, 21] on img "Conversations" at bounding box center [1122, 22] width 19 height 18
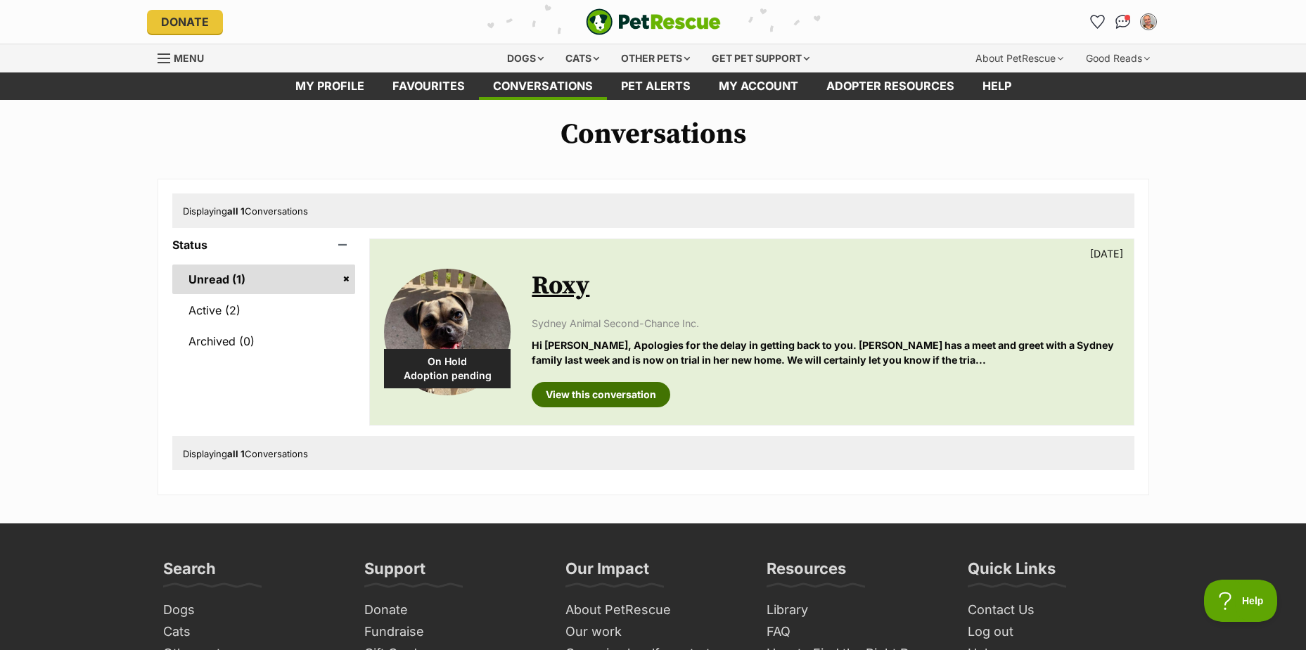
click at [614, 396] on link "View this conversation" at bounding box center [601, 394] width 139 height 25
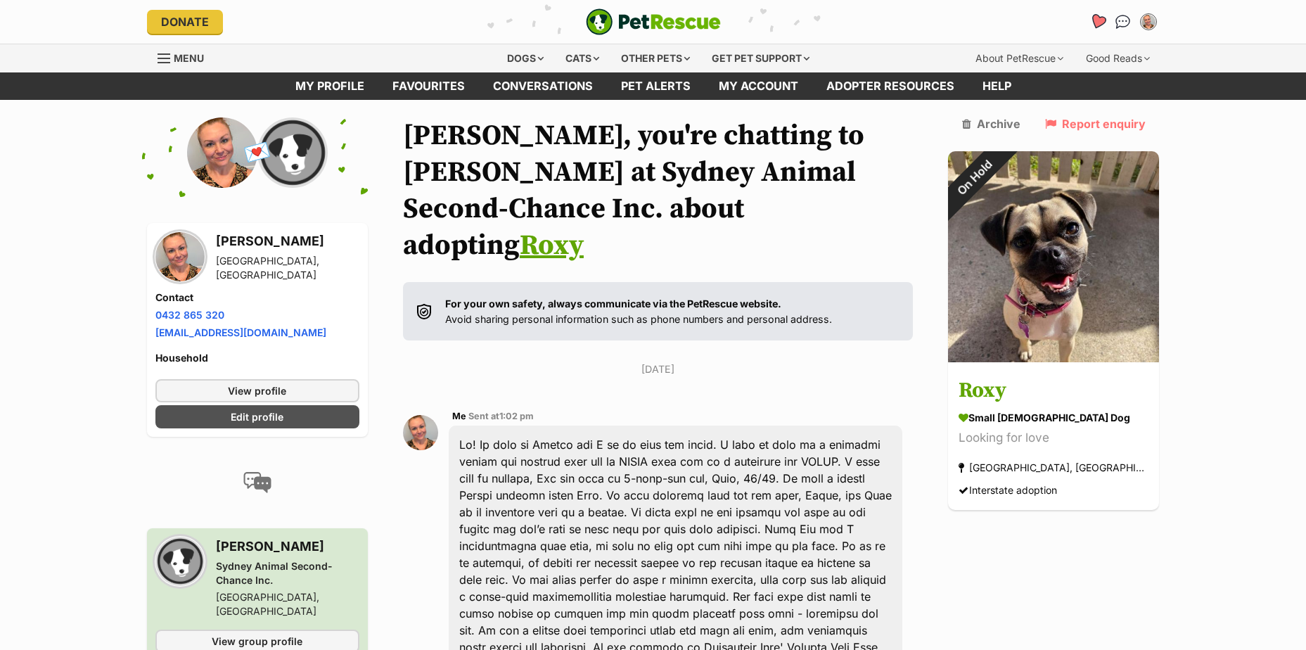
click at [1104, 21] on icon "Favourites" at bounding box center [1097, 21] width 17 height 16
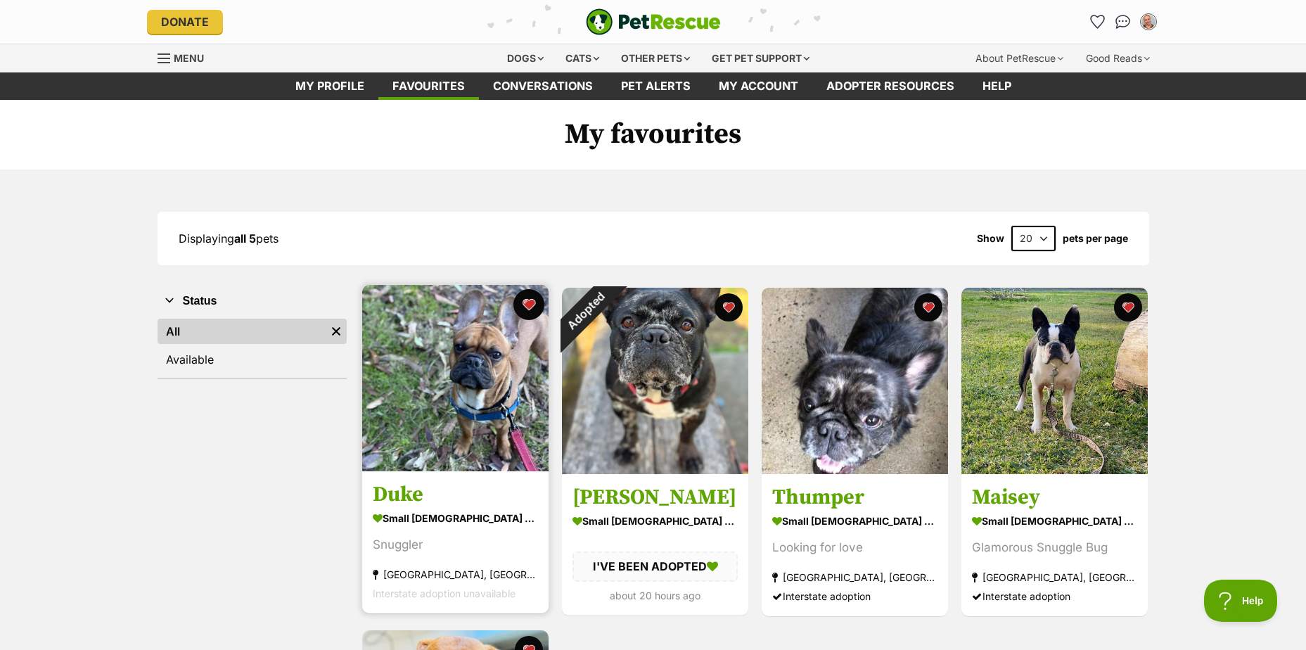
click at [526, 303] on button "favourite" at bounding box center [528, 304] width 31 height 31
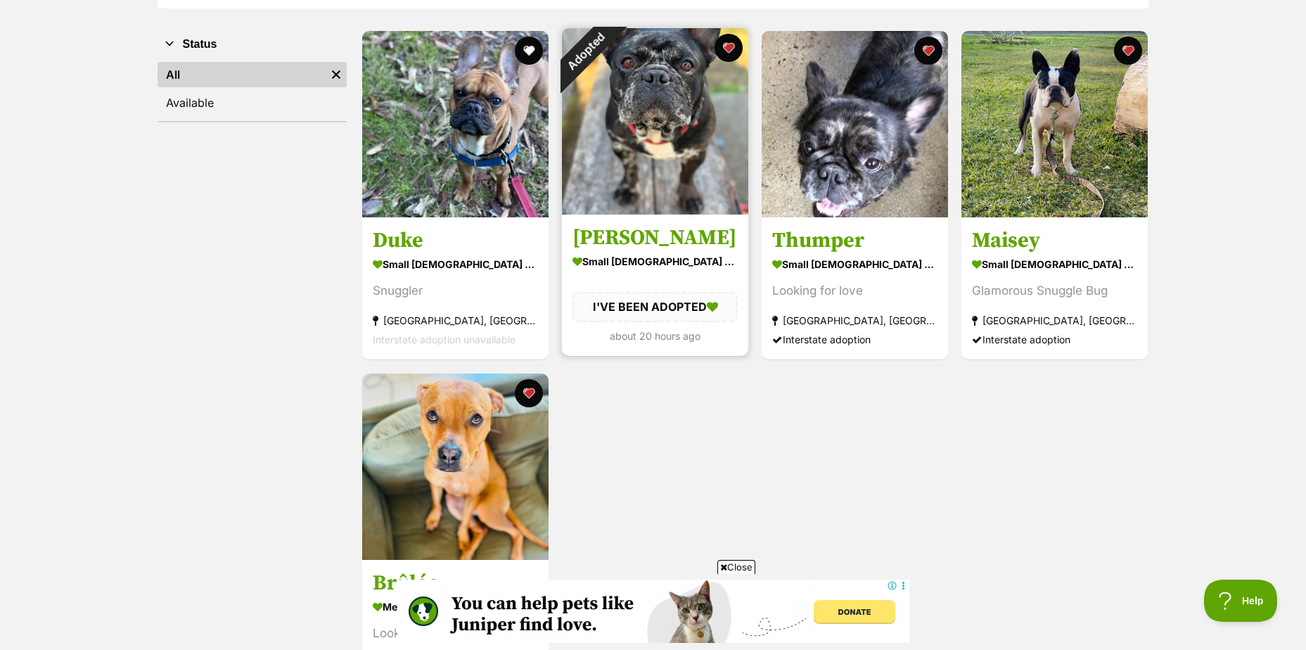
scroll to position [352, 0]
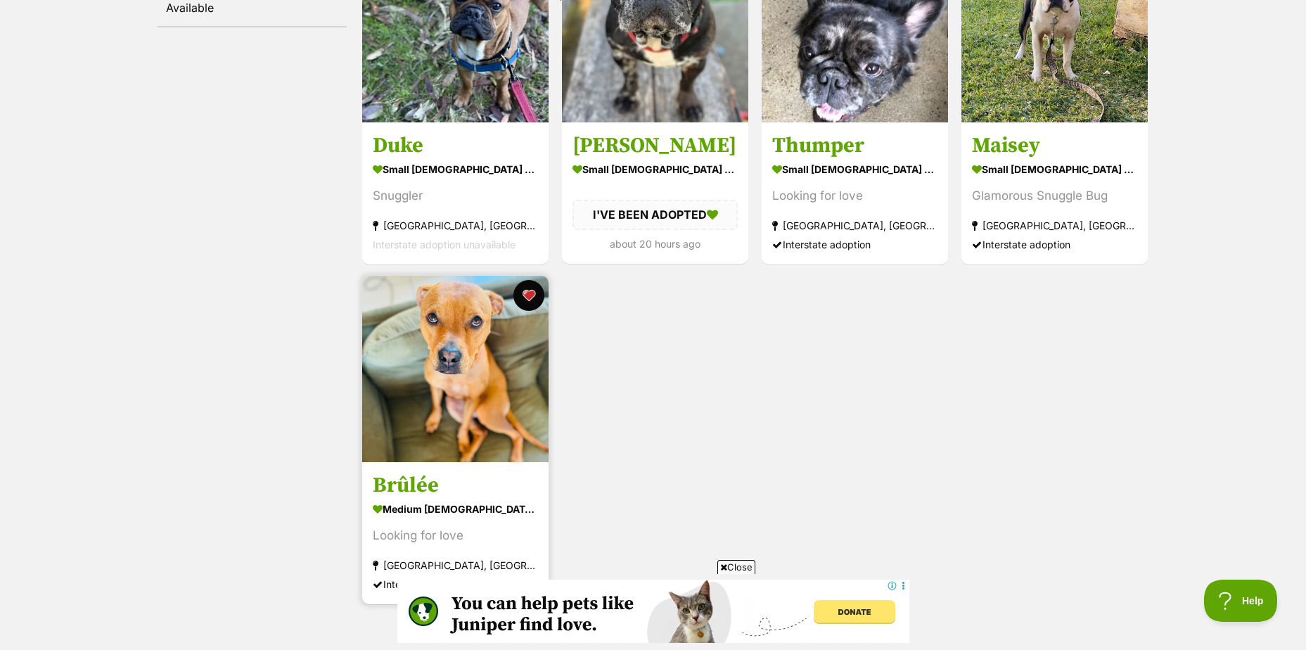
click at [523, 290] on button "favourite" at bounding box center [528, 295] width 31 height 31
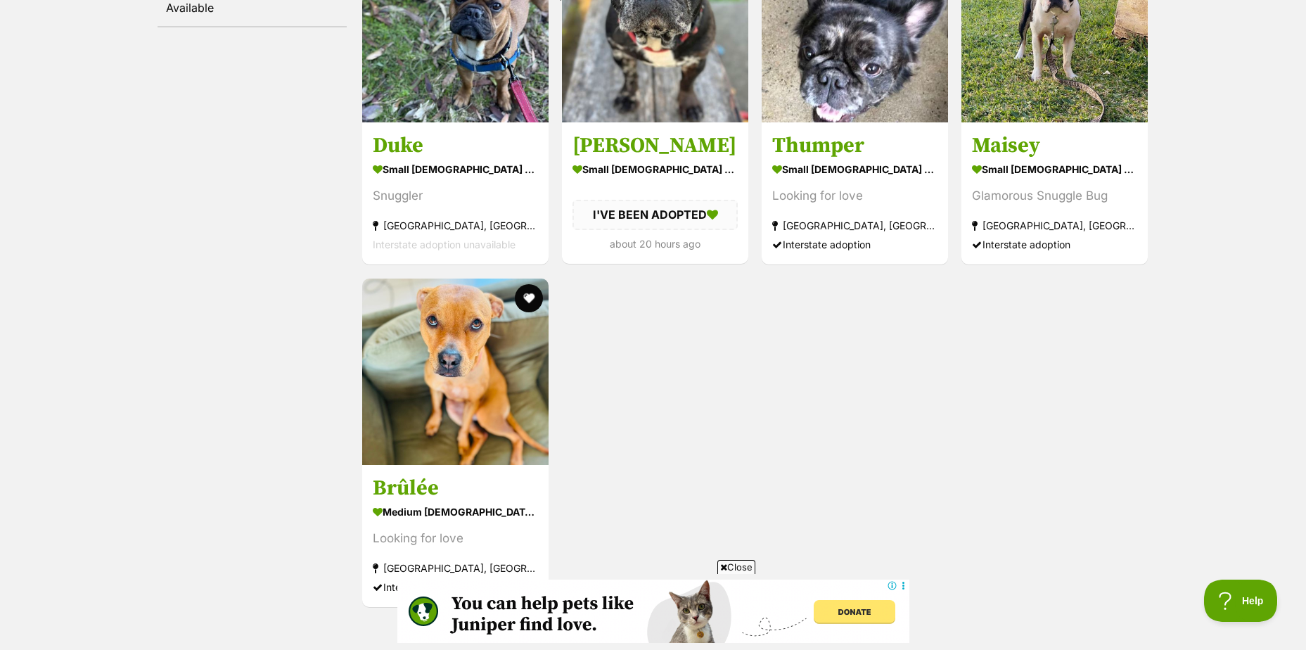
scroll to position [0, 0]
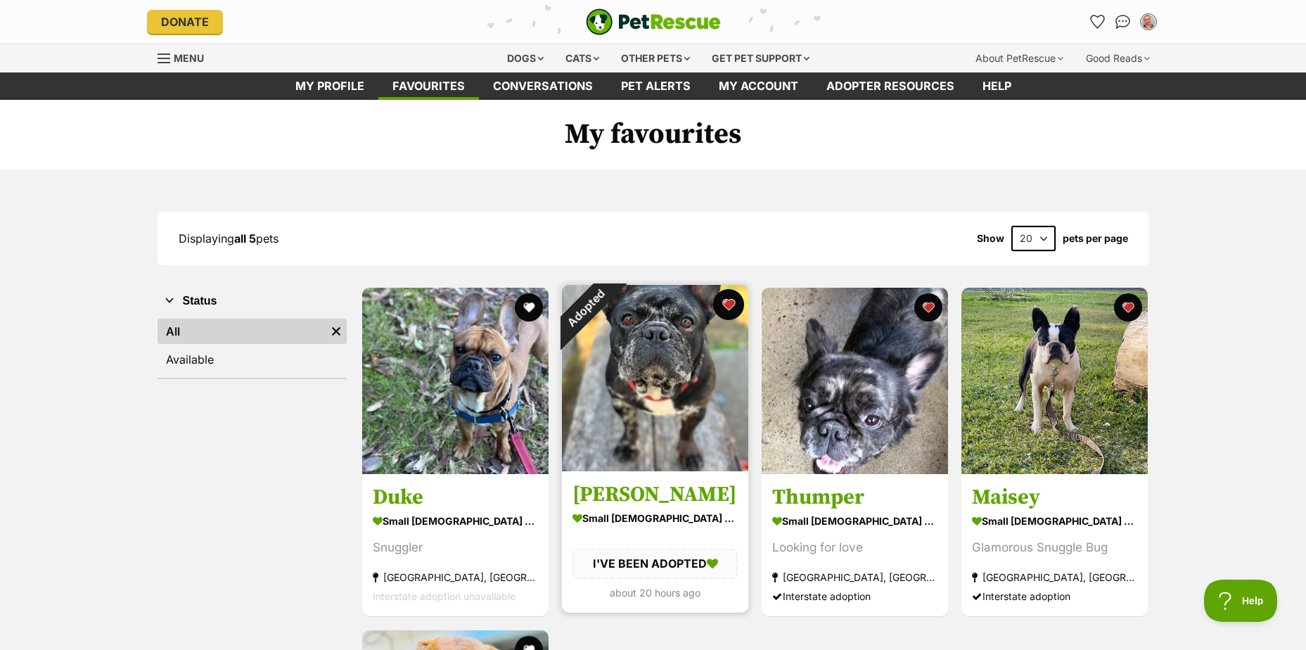
click at [731, 305] on button "favourite" at bounding box center [728, 304] width 31 height 31
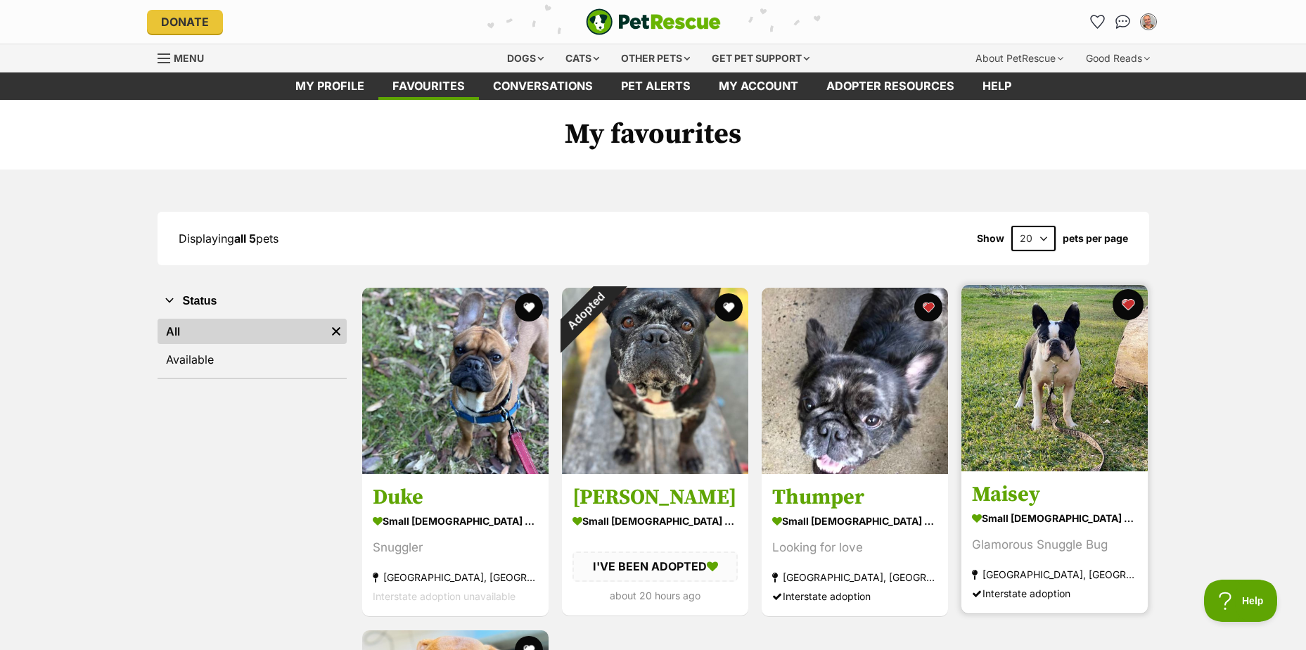
click at [1132, 308] on button "favourite" at bounding box center [1127, 304] width 31 height 31
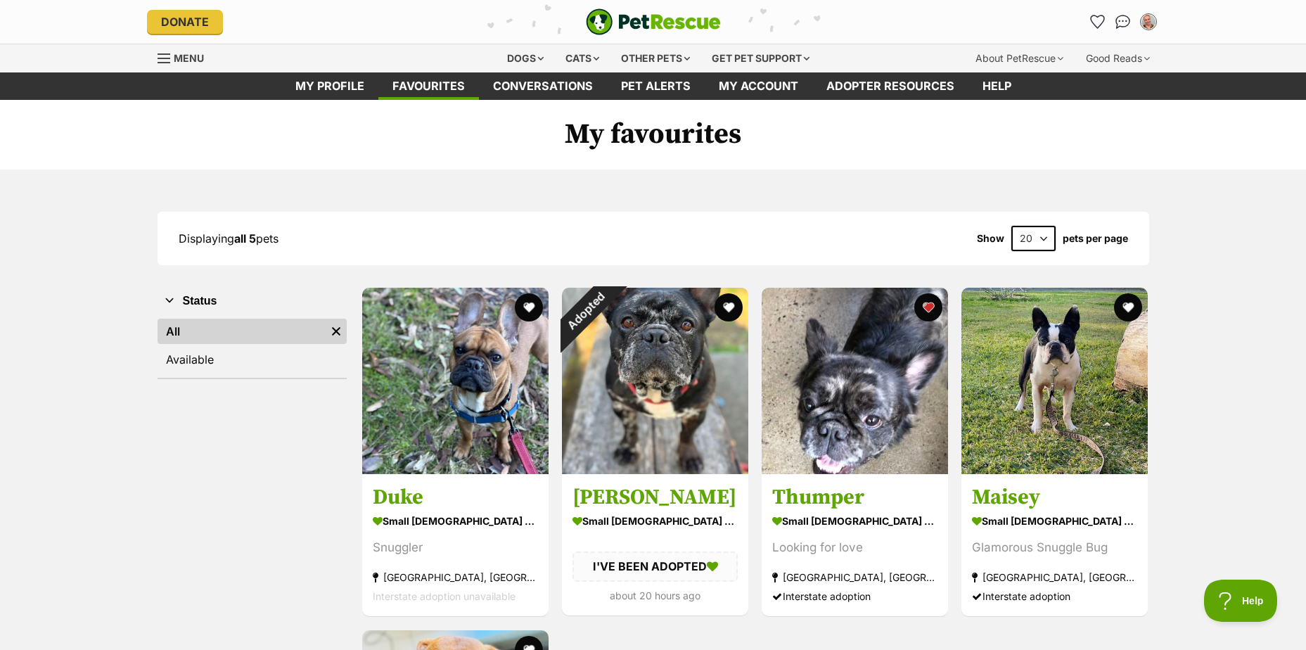
click at [189, 58] on span "Menu" at bounding box center [189, 58] width 30 height 12
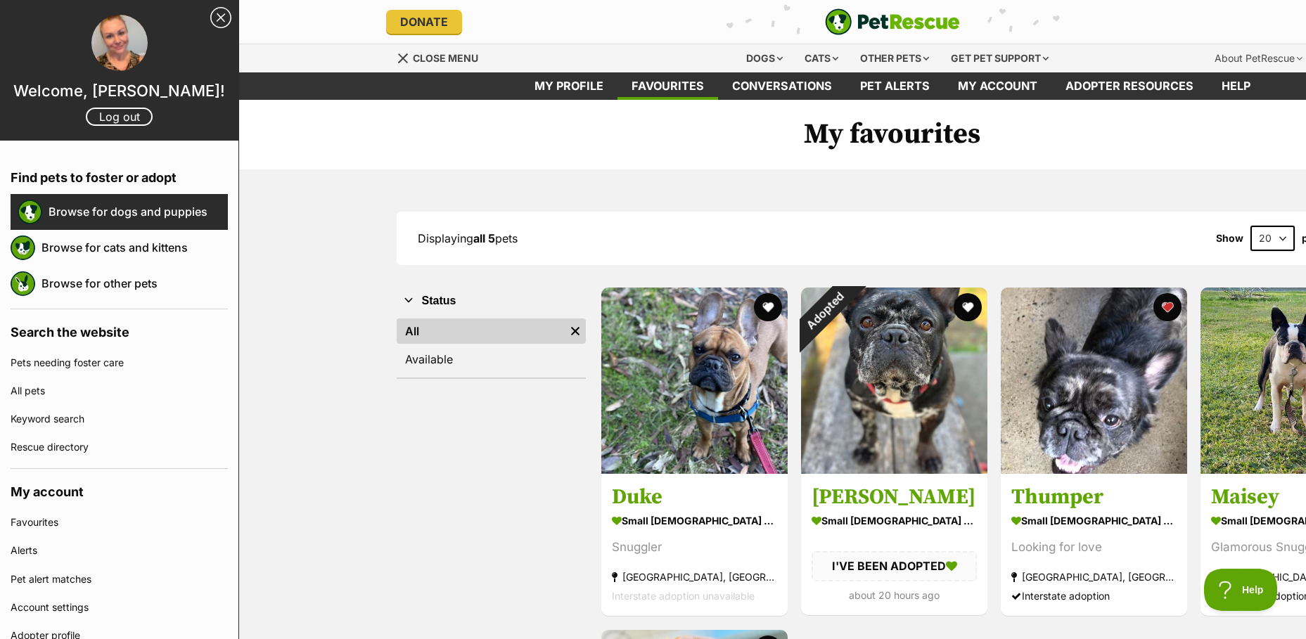
click at [170, 221] on link "Browse for dogs and puppies" at bounding box center [138, 212] width 179 height 30
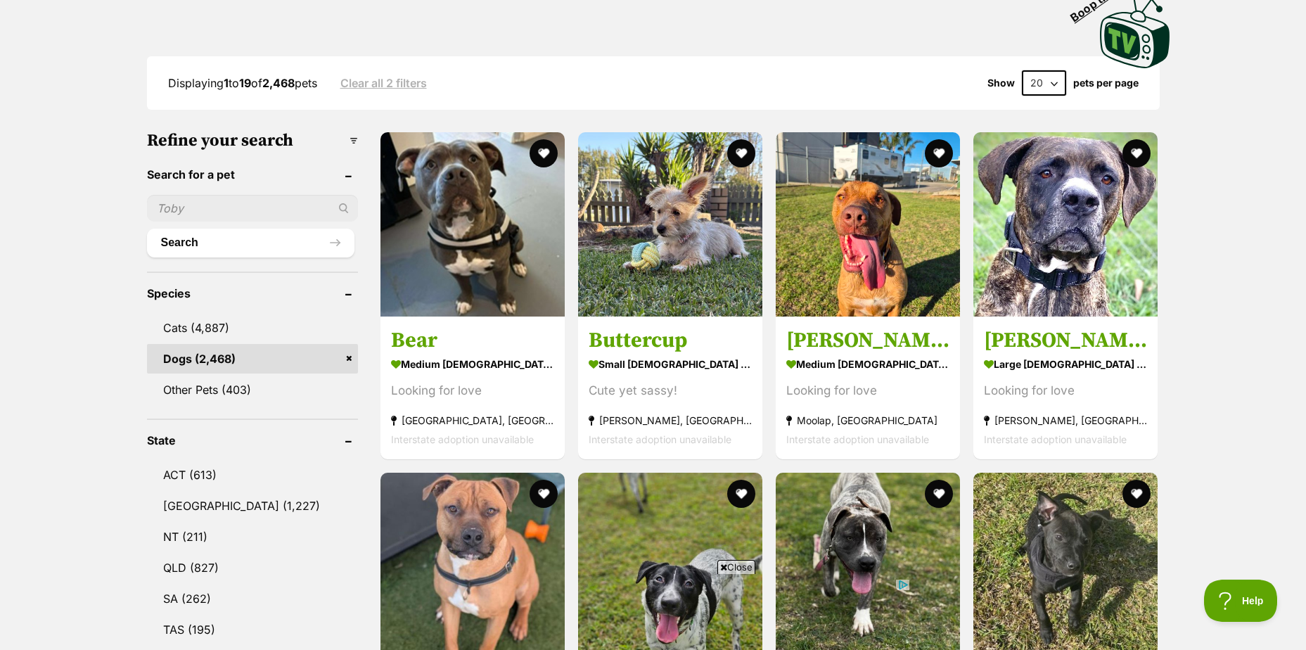
scroll to position [352, 0]
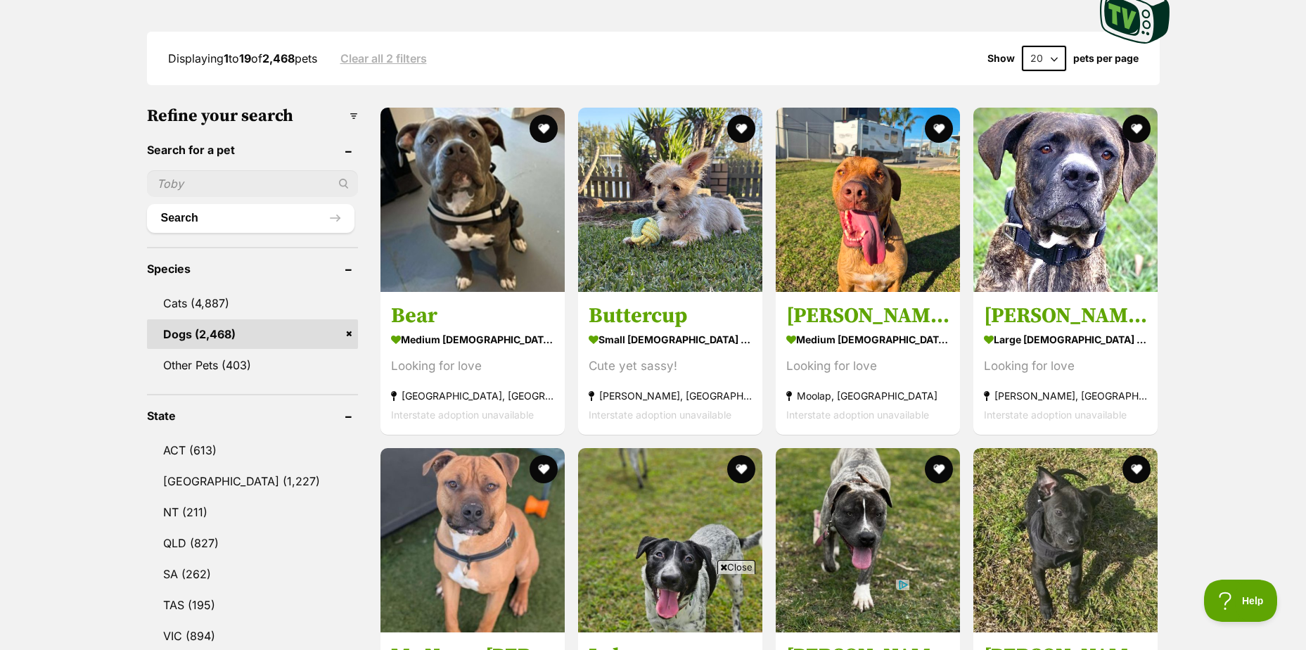
click at [250, 177] on input "text" at bounding box center [252, 183] width 211 height 27
type input "french bulldog"
click at [206, 207] on button "Search" at bounding box center [250, 218] width 207 height 28
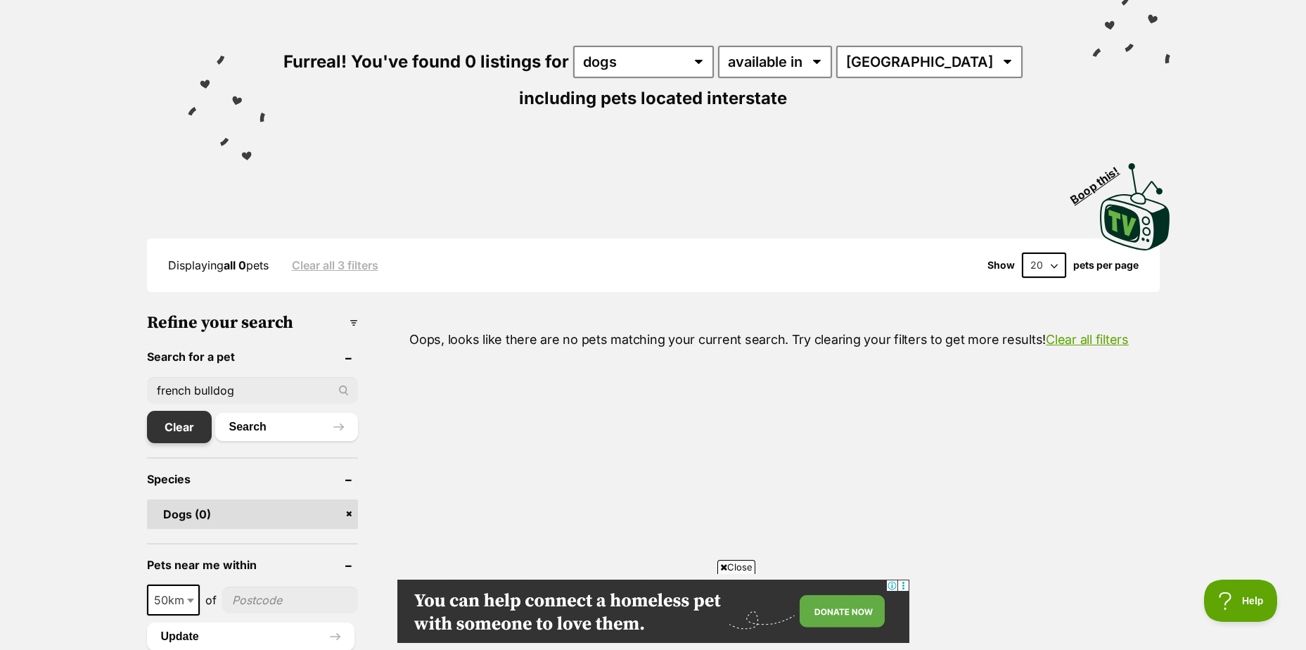
click at [174, 423] on link "Clear" at bounding box center [179, 427] width 65 height 32
